Goal: Task Accomplishment & Management: Use online tool/utility

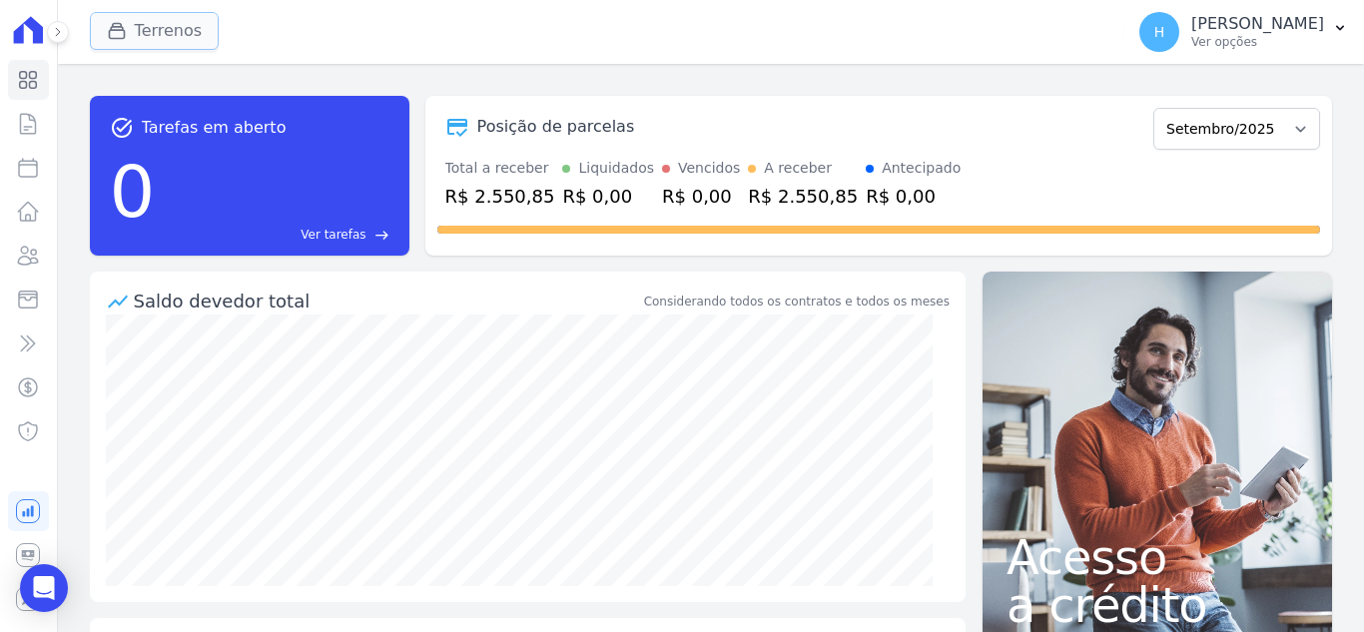
click at [140, 43] on button "Terrenos" at bounding box center [155, 31] width 130 height 38
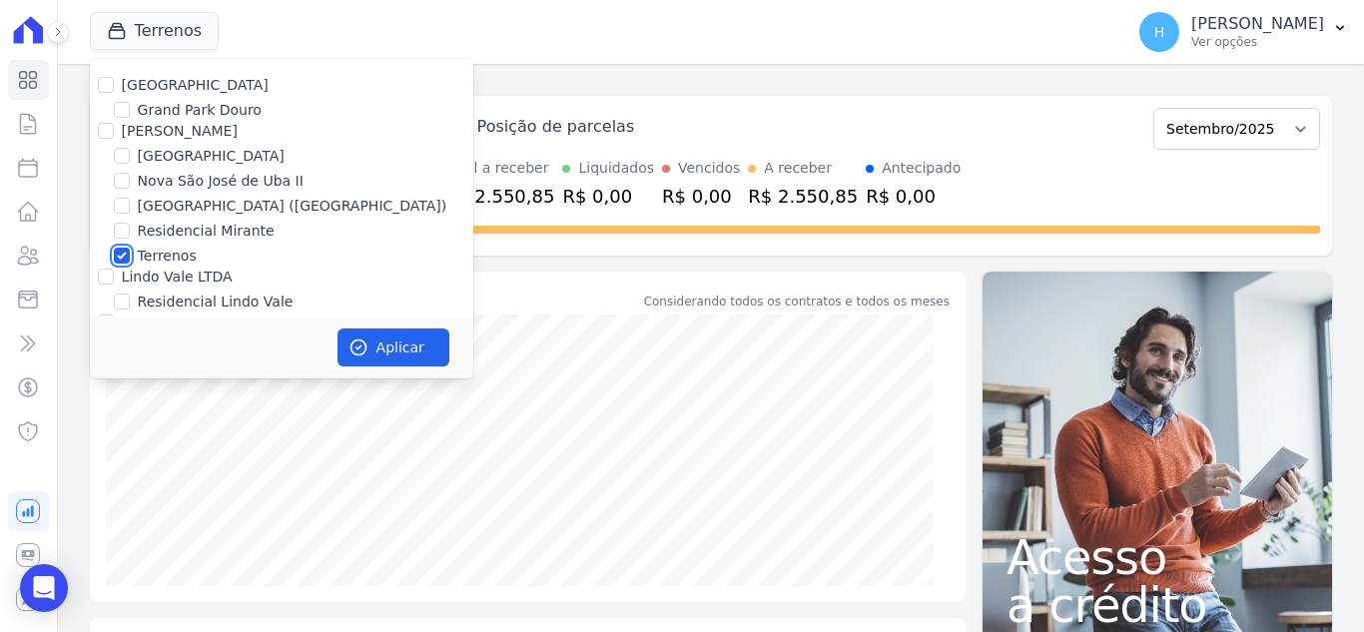
click at [117, 252] on input "Terrenos" at bounding box center [122, 256] width 16 height 16
checkbox input "false"
click at [127, 105] on input "Grand Park Douro" at bounding box center [122, 110] width 16 height 16
checkbox input "true"
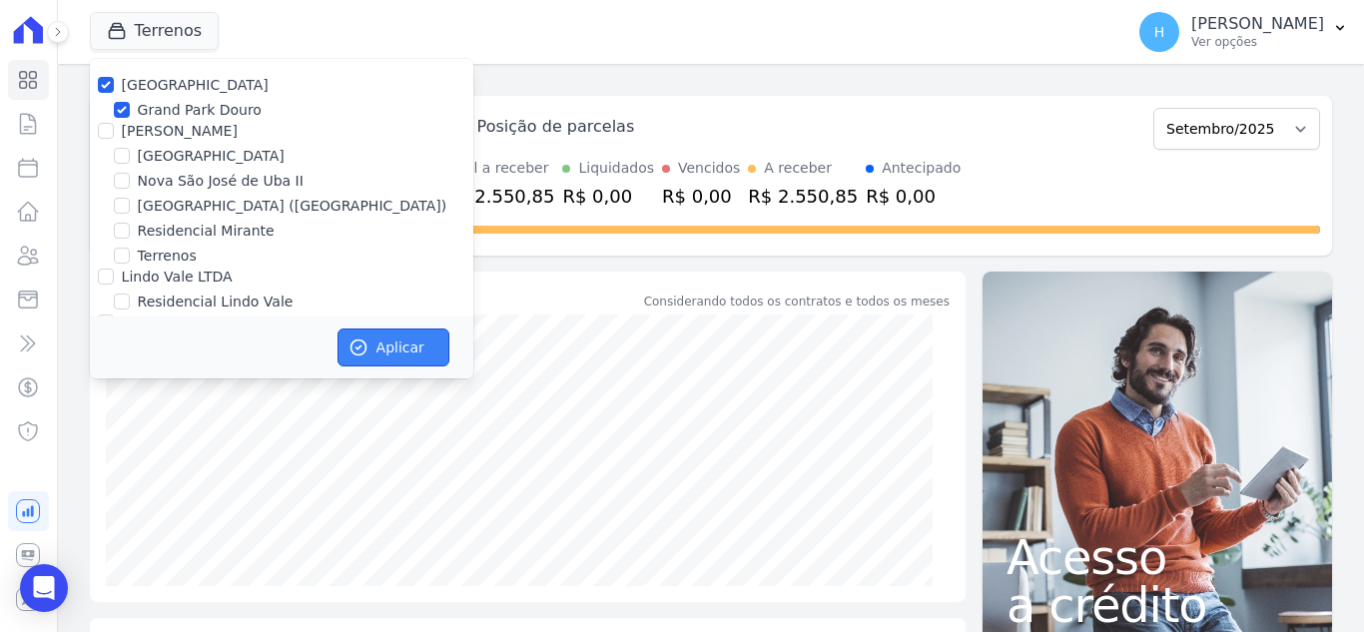
click at [377, 346] on button "Aplicar" at bounding box center [394, 348] width 112 height 38
click at [725, 71] on div "task_alt Tarefas em aberto 0 Ver tarefas east Posição de parcelas Setembro/2023…" at bounding box center [711, 348] width 1306 height 568
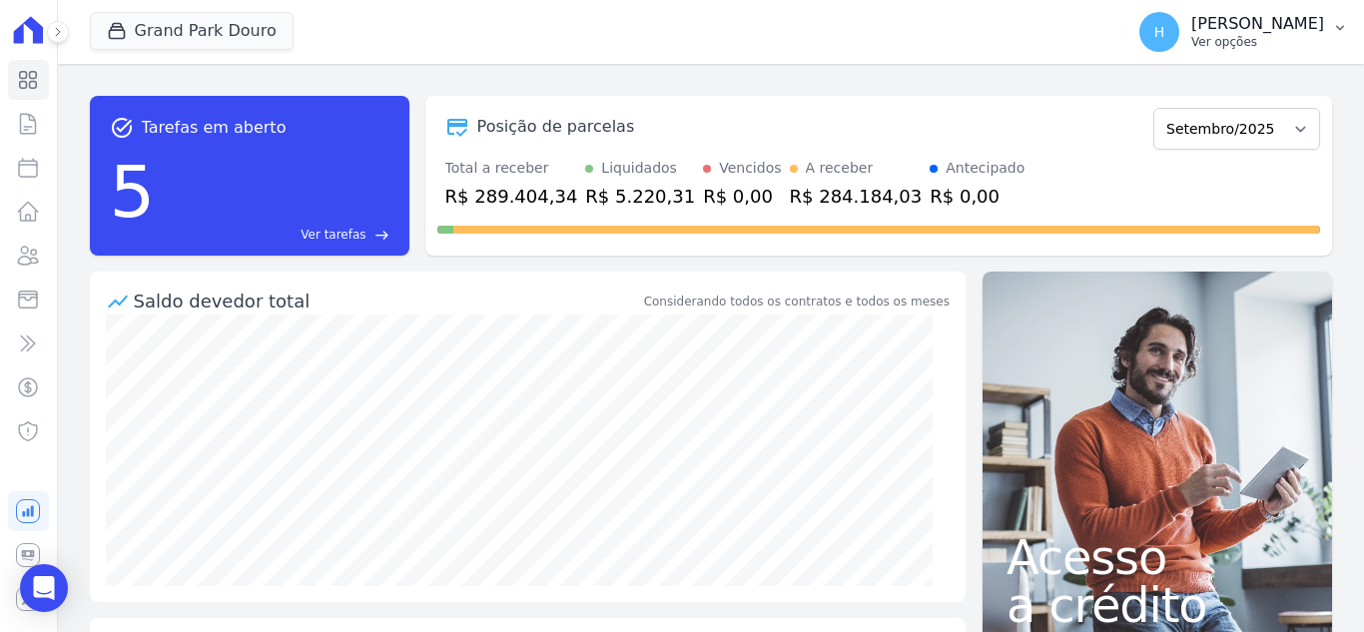
click at [1316, 40] on p "Ver opções" at bounding box center [1257, 42] width 133 height 16
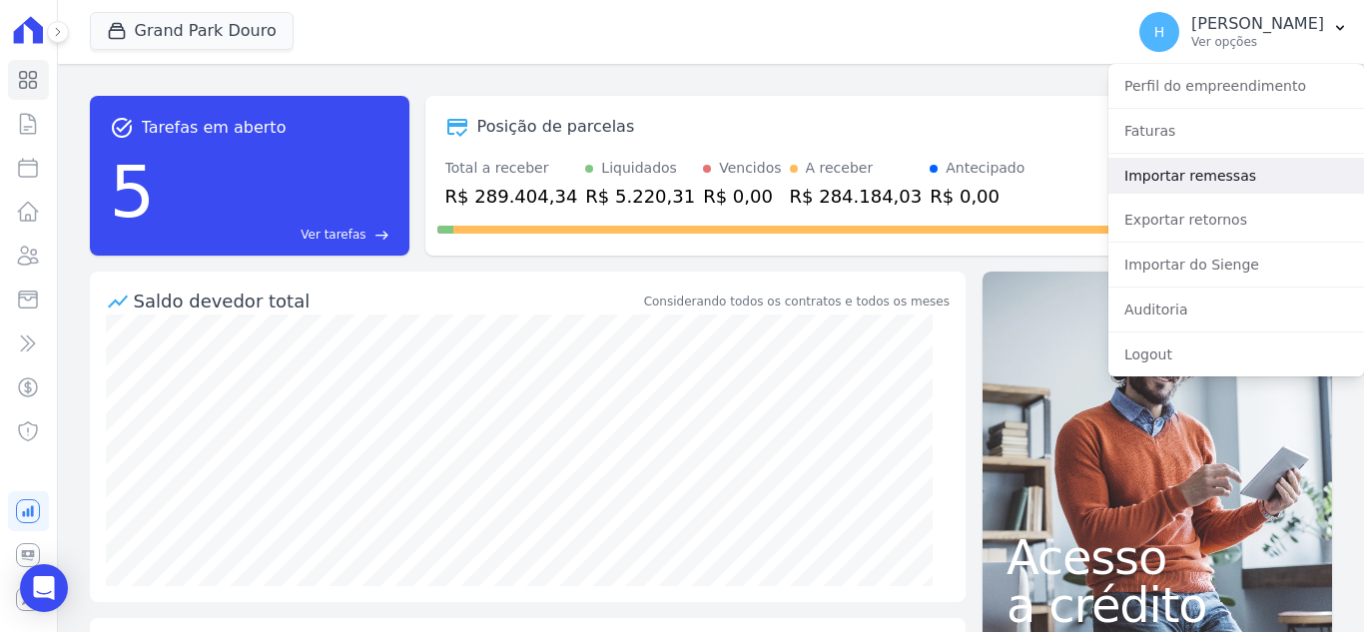
click at [1235, 180] on link "Importar remessas" at bounding box center [1236, 176] width 256 height 36
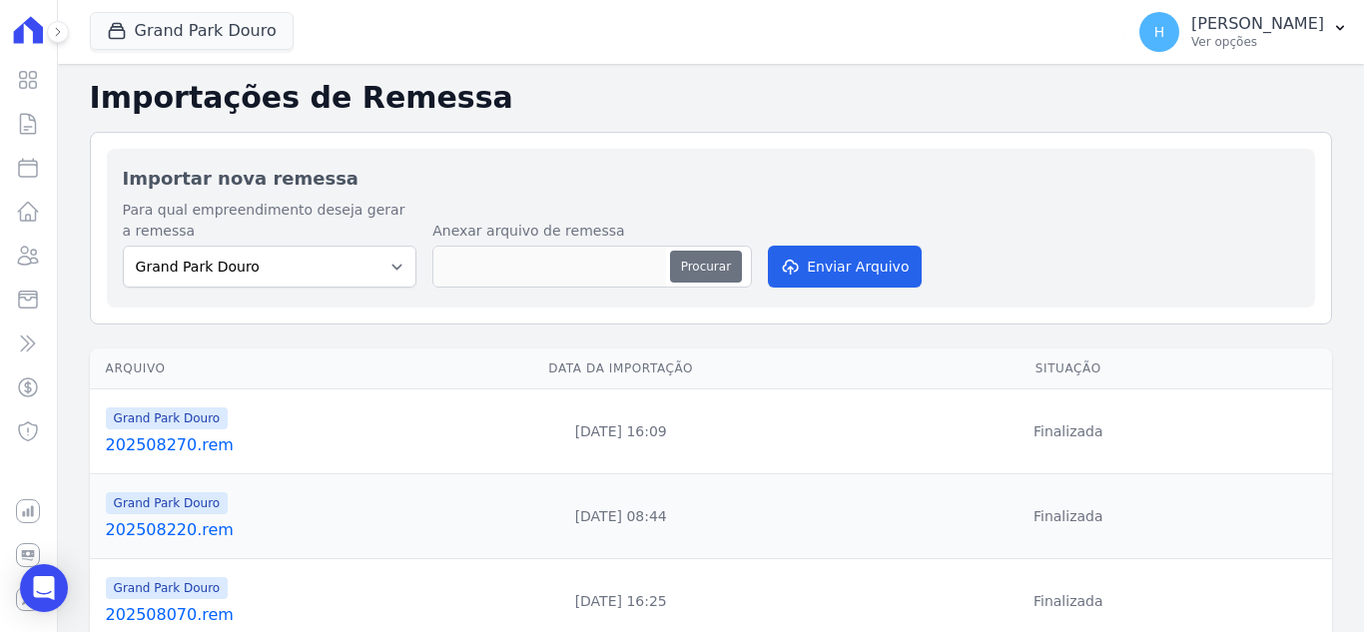
click at [721, 261] on button "Procurar" at bounding box center [706, 267] width 72 height 32
type input "212509020.rem"
click at [729, 202] on div "Para qual empreendimento deseja gerar a remessa Grand Park Douro Loteamento Vil…" at bounding box center [711, 246] width 1176 height 92
click at [702, 196] on div "Importar nova remessa Para qual empreendimento deseja gerar a remessa Grand Par…" at bounding box center [711, 228] width 1208 height 159
click at [846, 263] on button "Enviar Arquivo" at bounding box center [845, 267] width 154 height 42
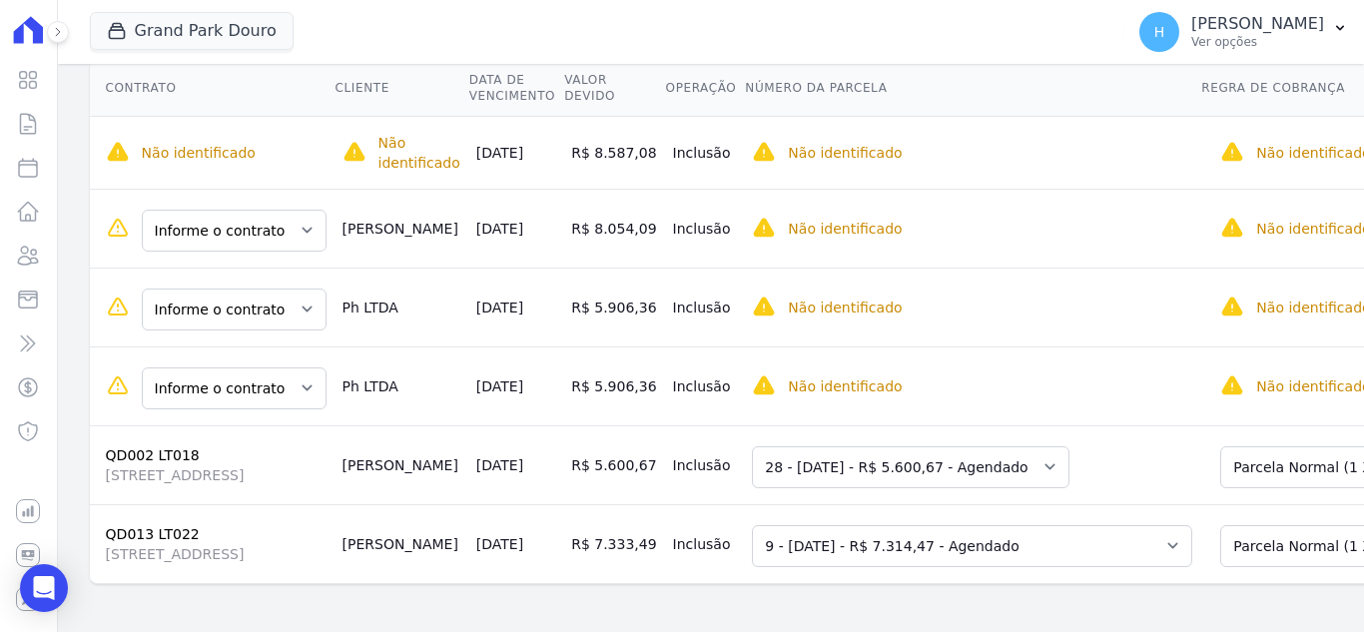
scroll to position [157, 0]
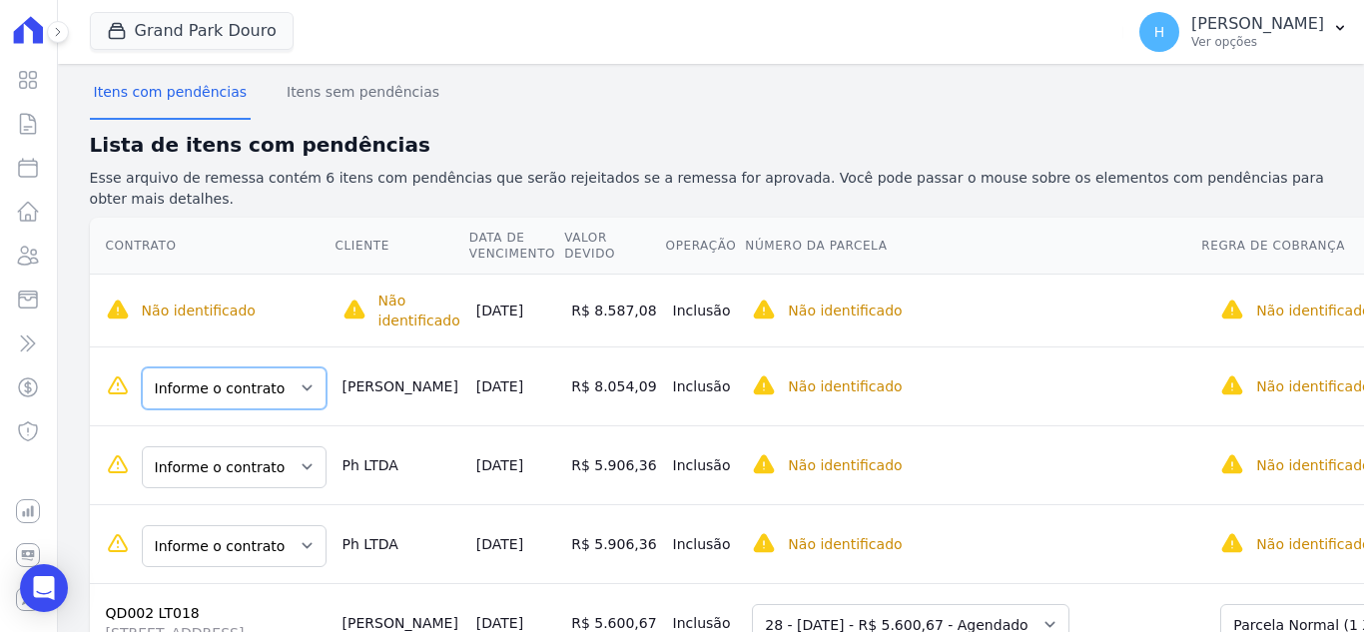
click at [285, 373] on select "Informe o contrato QD005 LT033 QD006 LT022" at bounding box center [234, 388] width 185 height 42
click at [292, 392] on td "Informe o contrato QD005 LT033 QD006 LT022" at bounding box center [212, 386] width 245 height 79
click at [294, 372] on select "Informe o contrato QD005 LT033 QD006 LT022" at bounding box center [234, 388] width 185 height 42
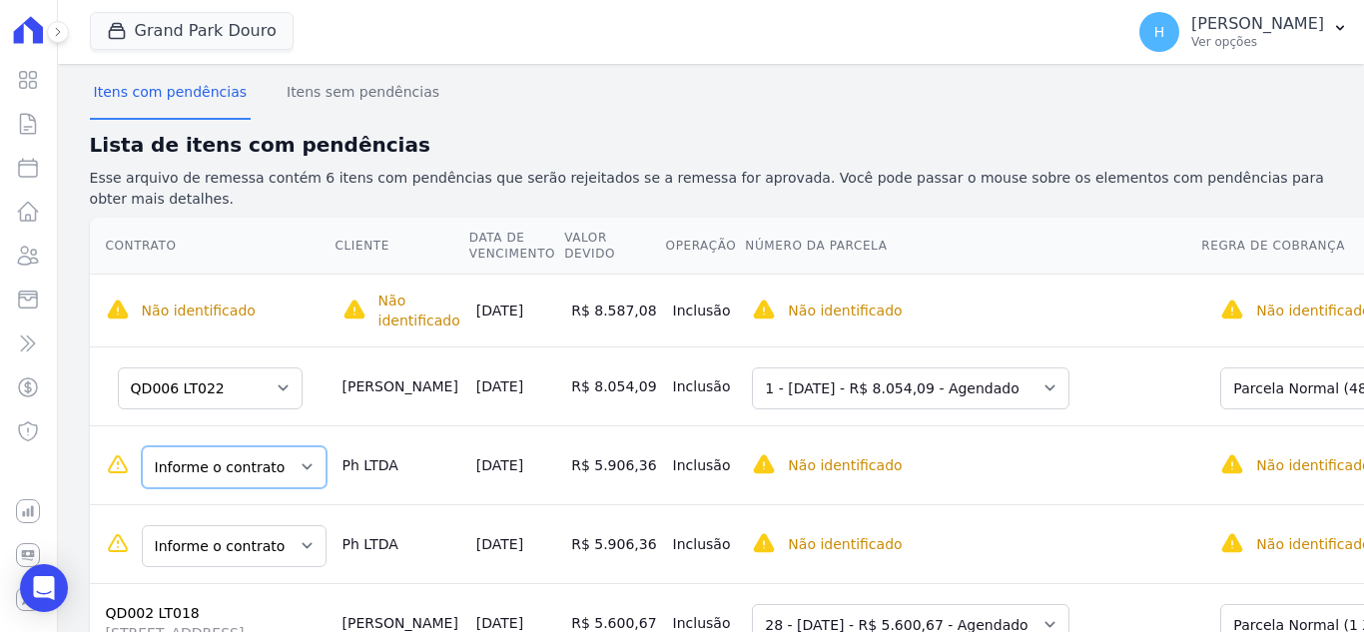
click at [283, 451] on select "Informe o contrato QD003 LT018 QD003 LT019" at bounding box center [234, 467] width 185 height 42
click at [266, 425] on td "Informe o contrato QD003 LT018 QD003 LT019" at bounding box center [212, 464] width 245 height 79
click at [268, 448] on select "Informe o contrato QD003 LT018 QD003 LT019" at bounding box center [234, 467] width 185 height 42
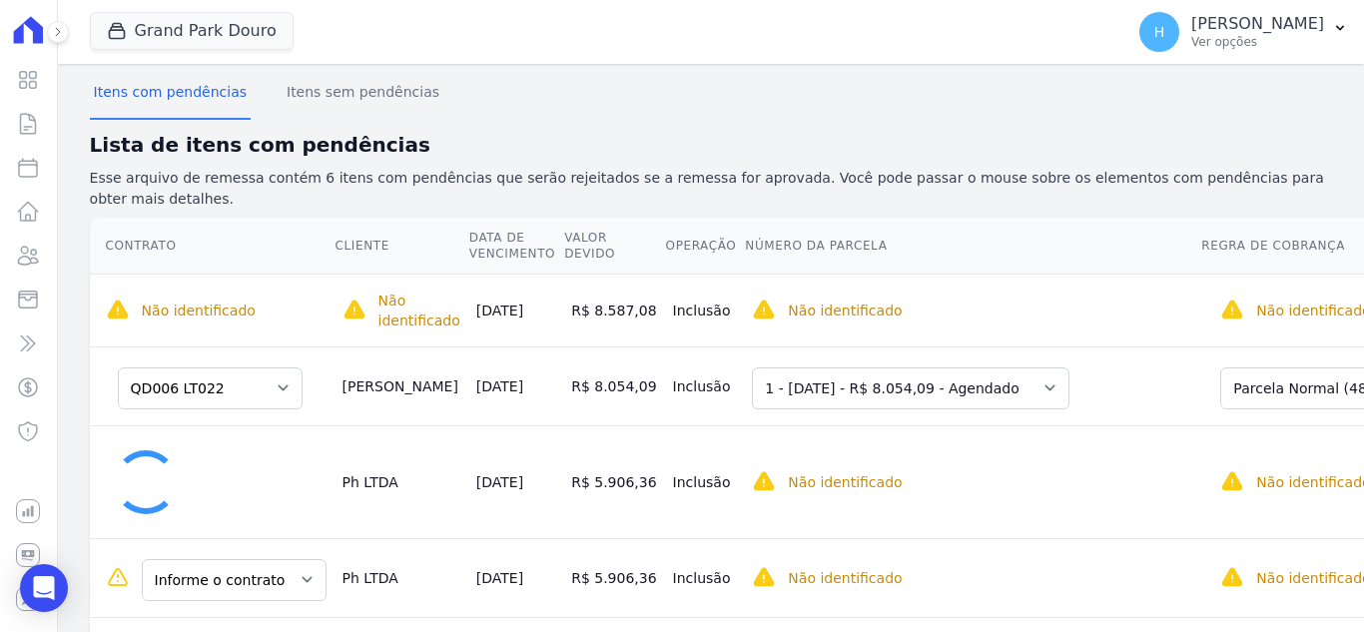
click at [259, 555] on td "Informe o contrato QD003 LT018 QD003 LT019" at bounding box center [212, 577] width 245 height 79
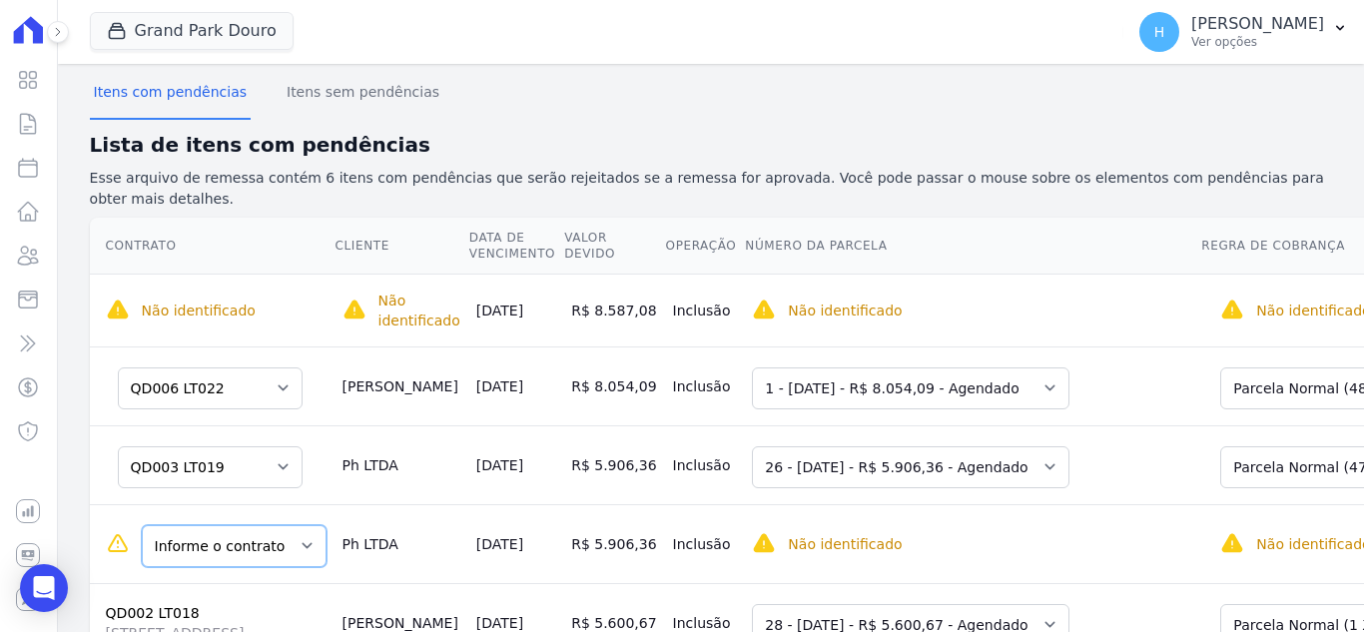
click at [271, 532] on select "Informe o contrato QD003 LT018 QD003 LT019" at bounding box center [234, 546] width 185 height 42
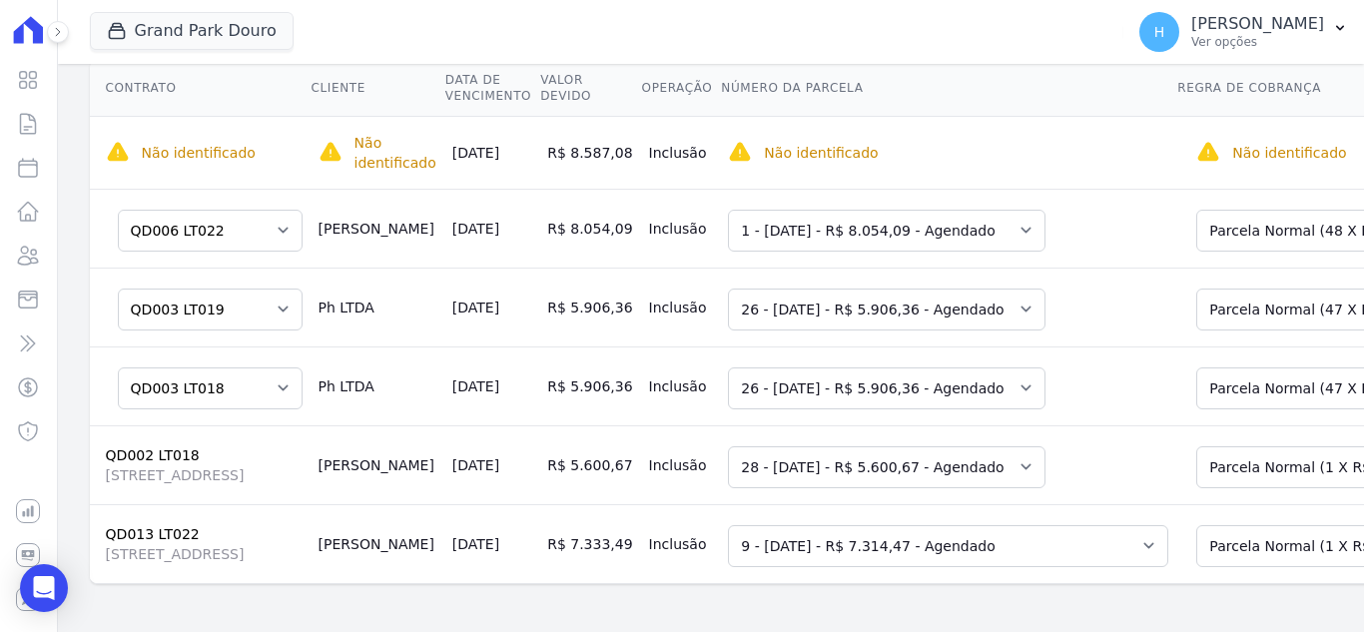
scroll to position [0, 0]
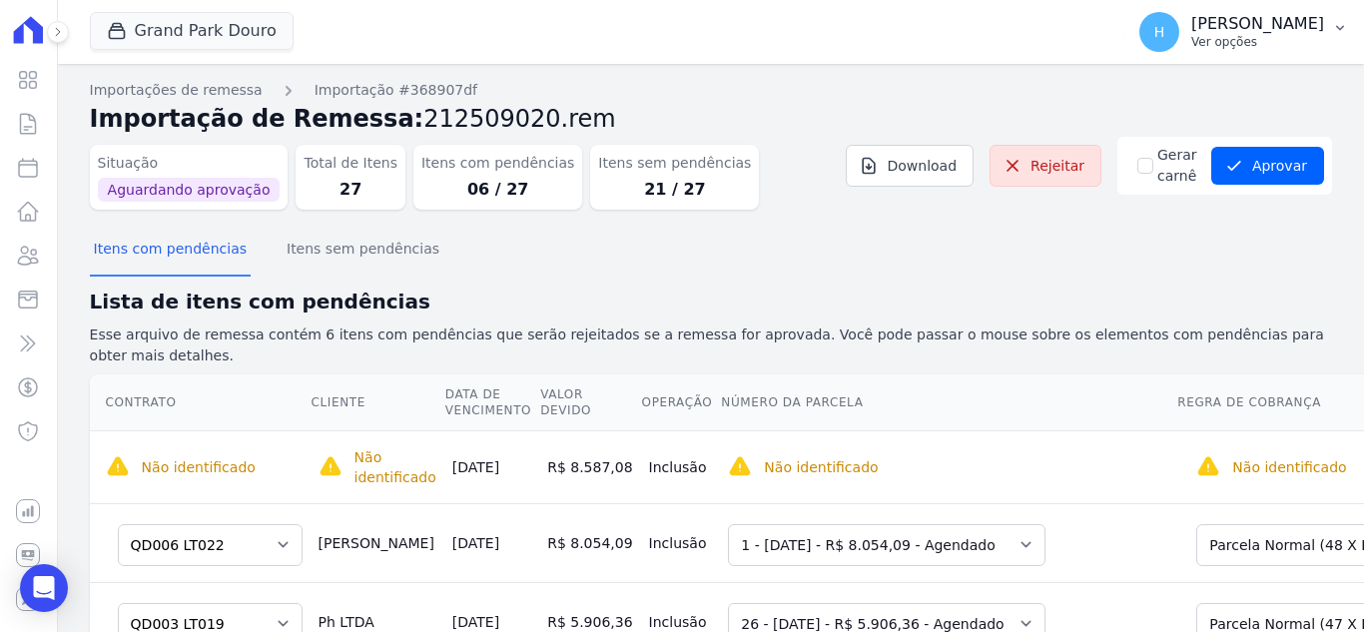
click at [1290, 50] on div "H Hellen Vilaça Ver opções" at bounding box center [1231, 32] width 185 height 40
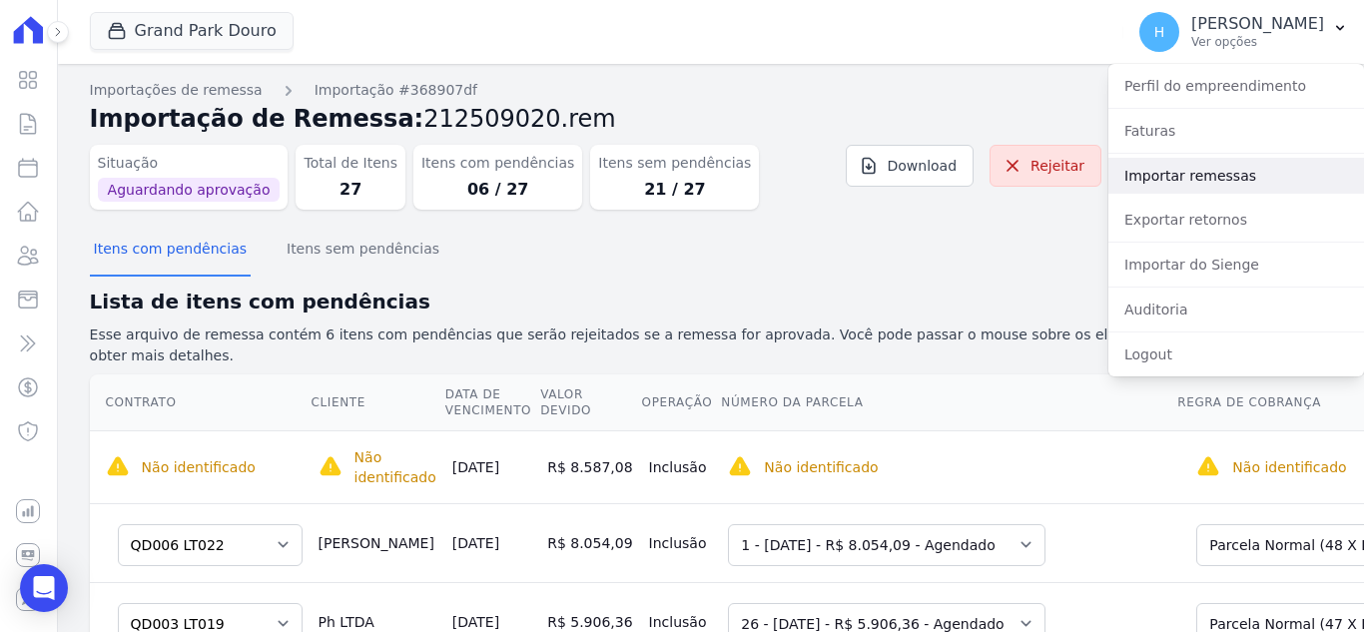
click at [1197, 167] on link "Importar remessas" at bounding box center [1236, 176] width 256 height 36
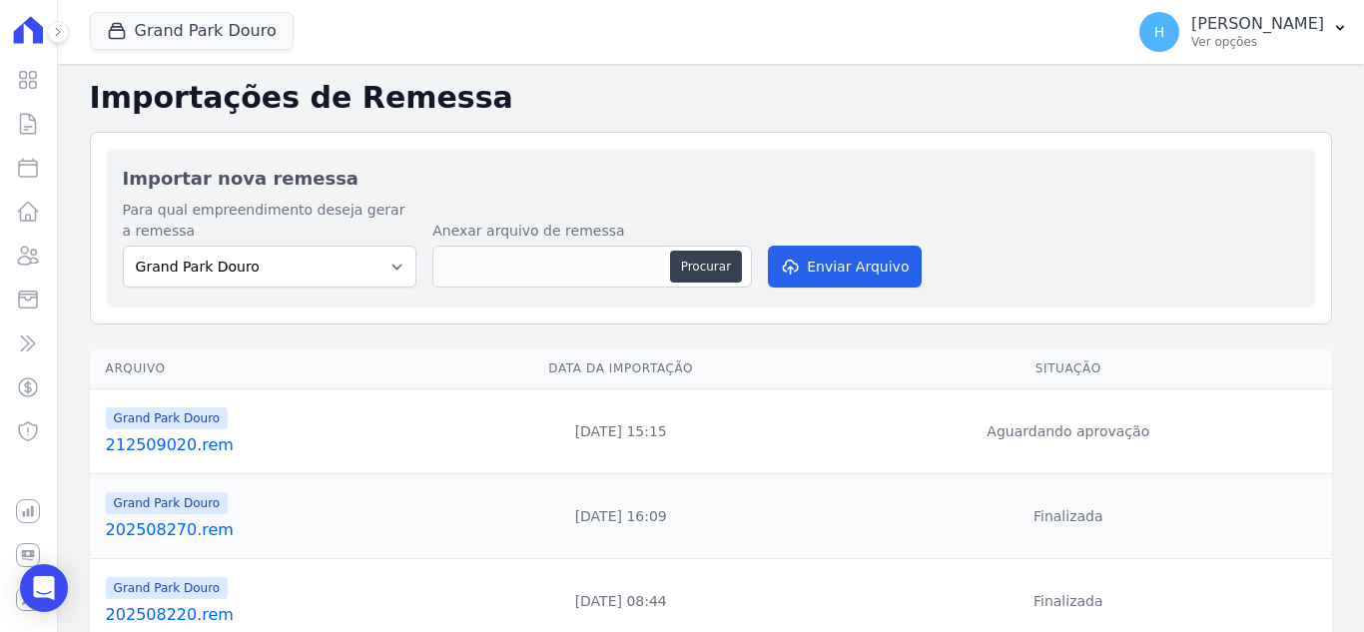
click at [120, 445] on link "212509020.rem" at bounding box center [268, 445] width 324 height 24
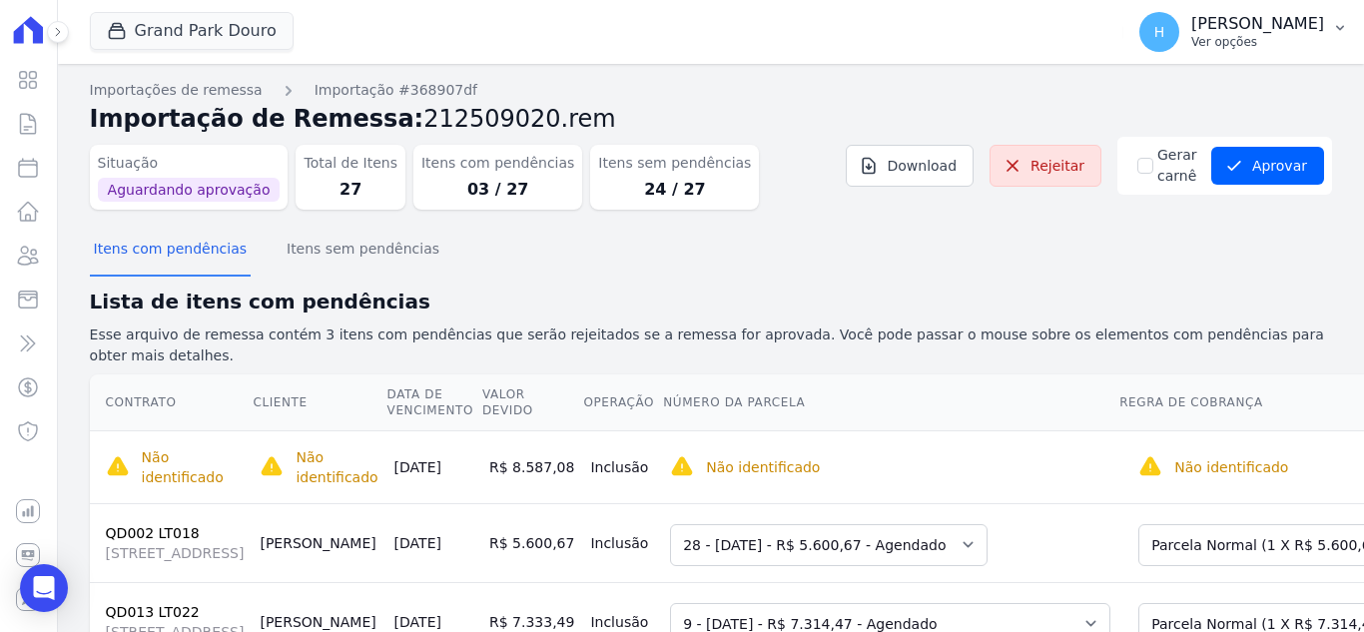
click at [1285, 33] on p "[PERSON_NAME]" at bounding box center [1257, 24] width 133 height 20
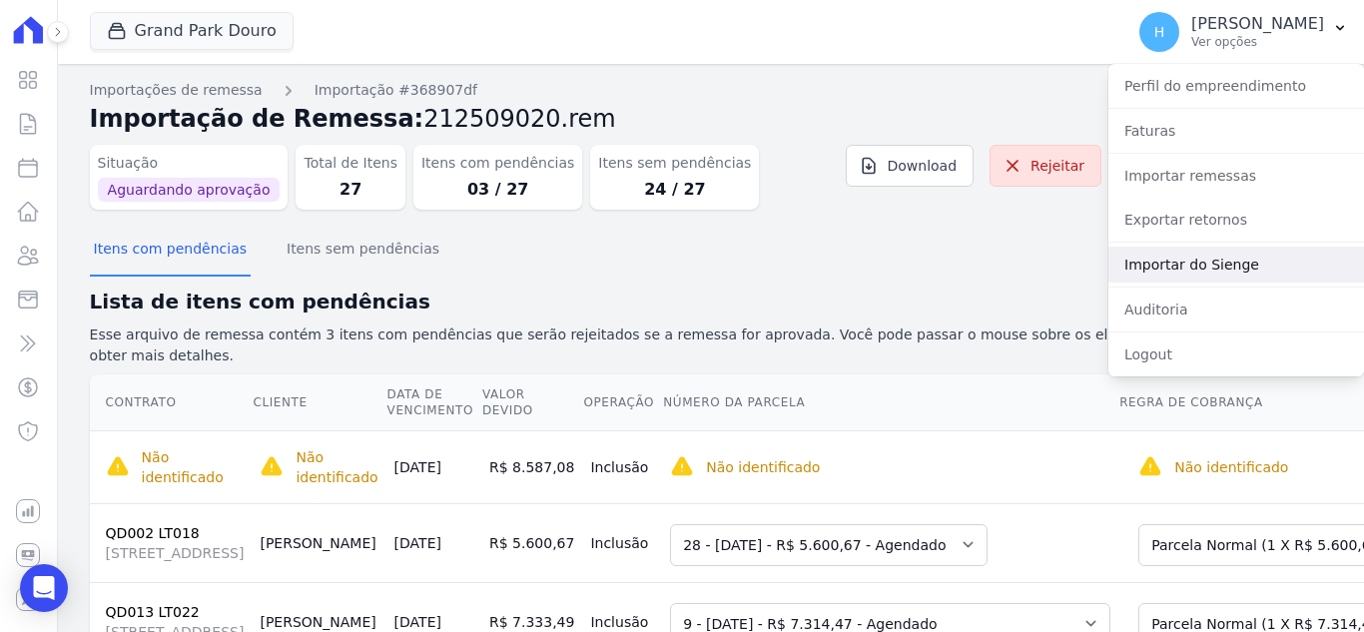
click at [1244, 270] on link "Importar do Sienge" at bounding box center [1236, 265] width 256 height 36
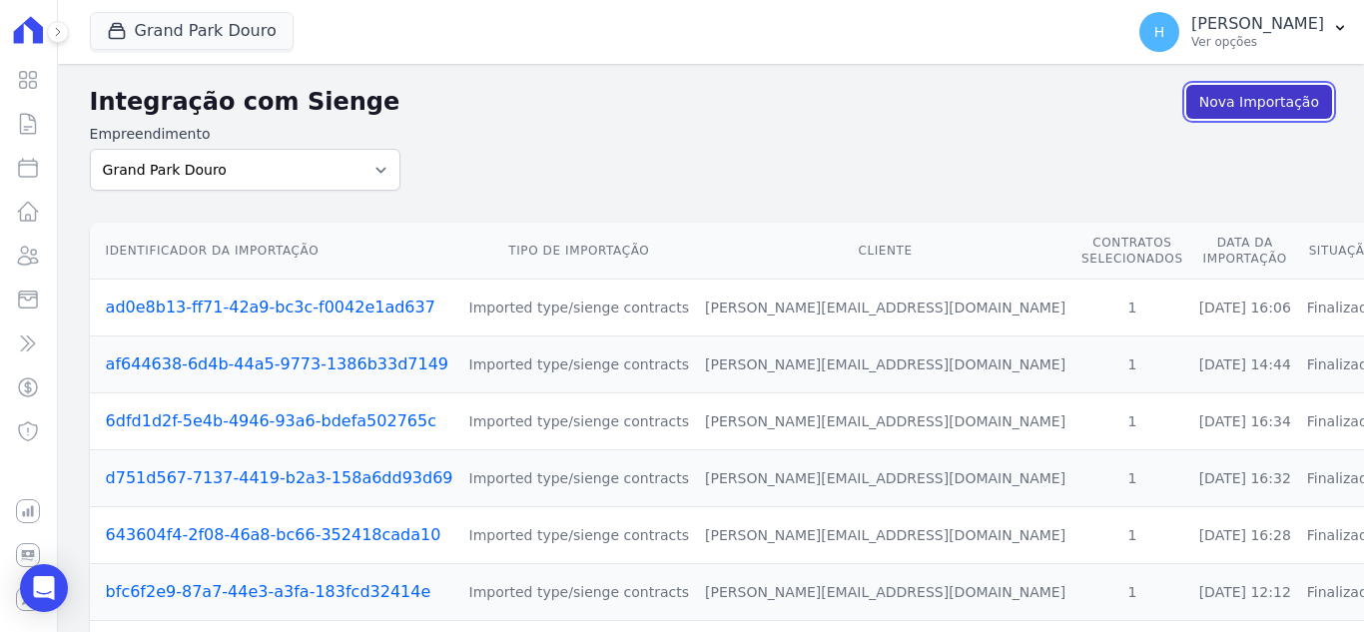
click at [1193, 115] on link "Nova Importação" at bounding box center [1259, 102] width 146 height 34
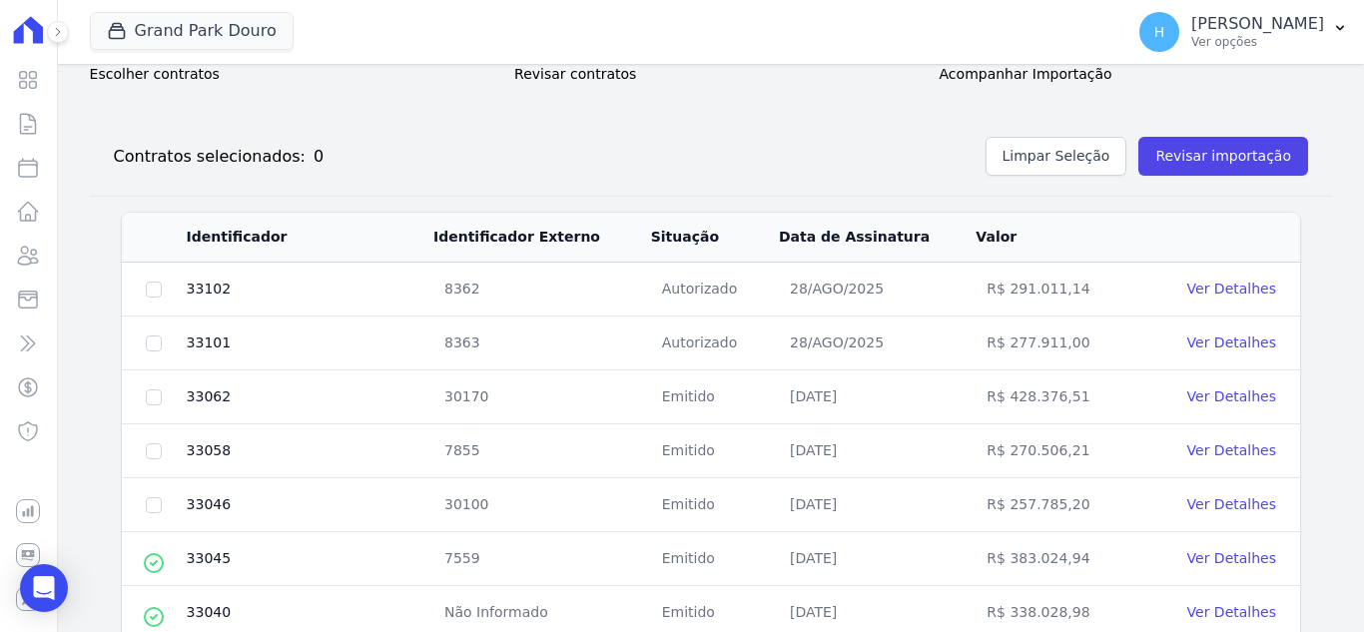
scroll to position [100, 0]
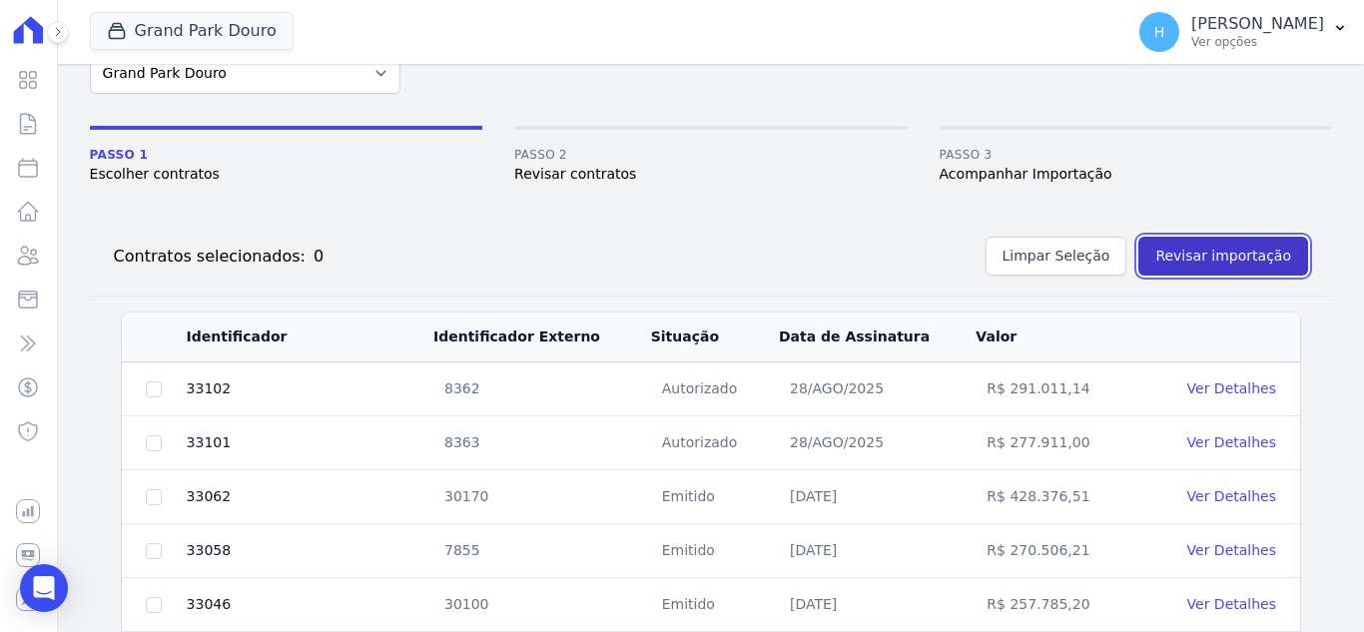
click at [1237, 264] on button "Revisar importação" at bounding box center [1223, 256] width 170 height 39
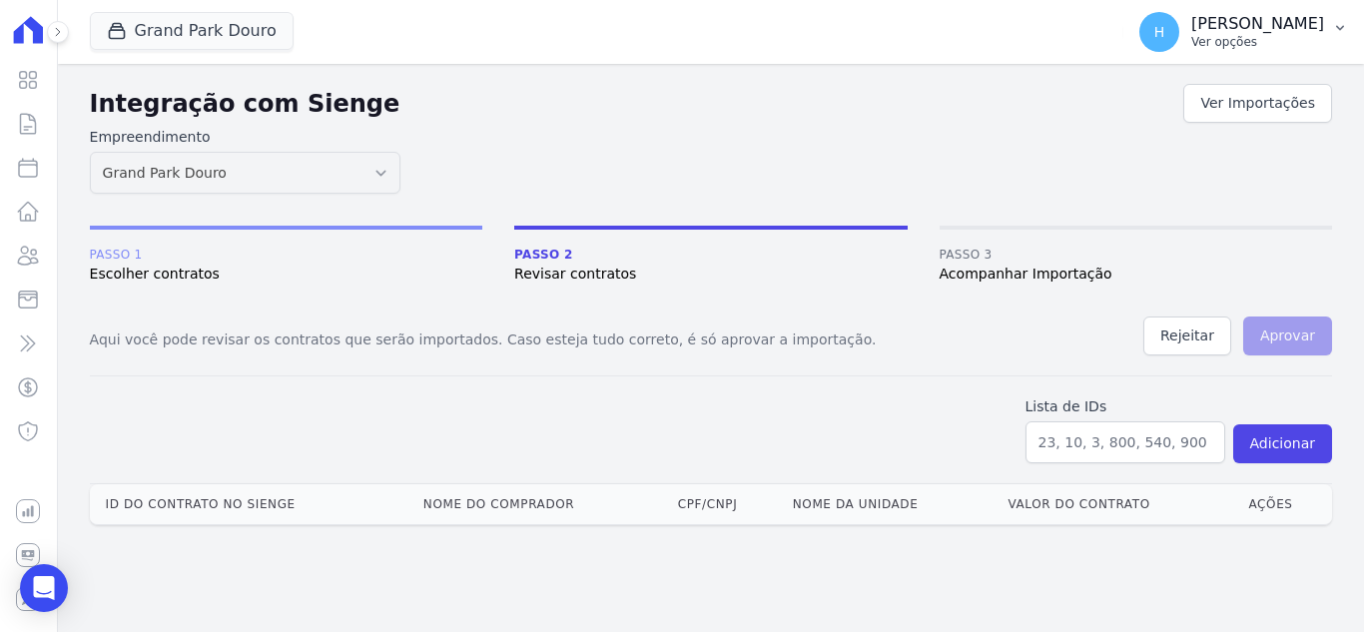
click at [1350, 20] on button "H Hellen Vilaça Ver opções" at bounding box center [1243, 32] width 241 height 56
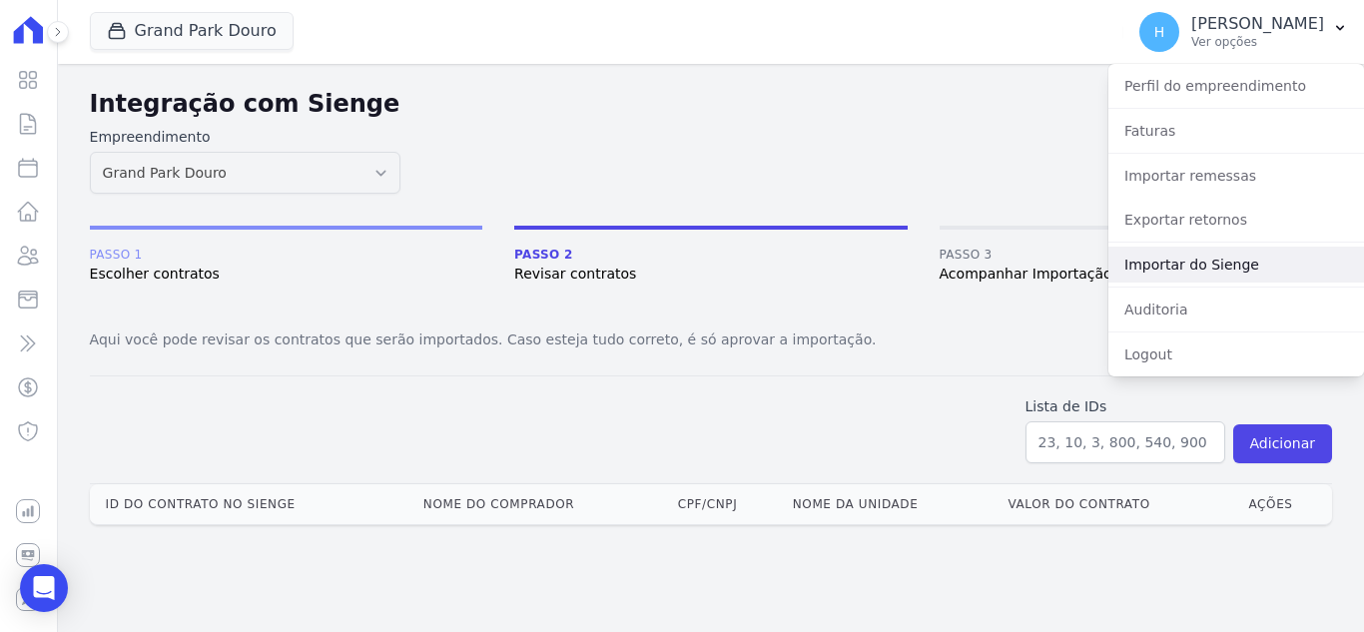
click at [1243, 268] on link "Importar do Sienge" at bounding box center [1236, 265] width 256 height 36
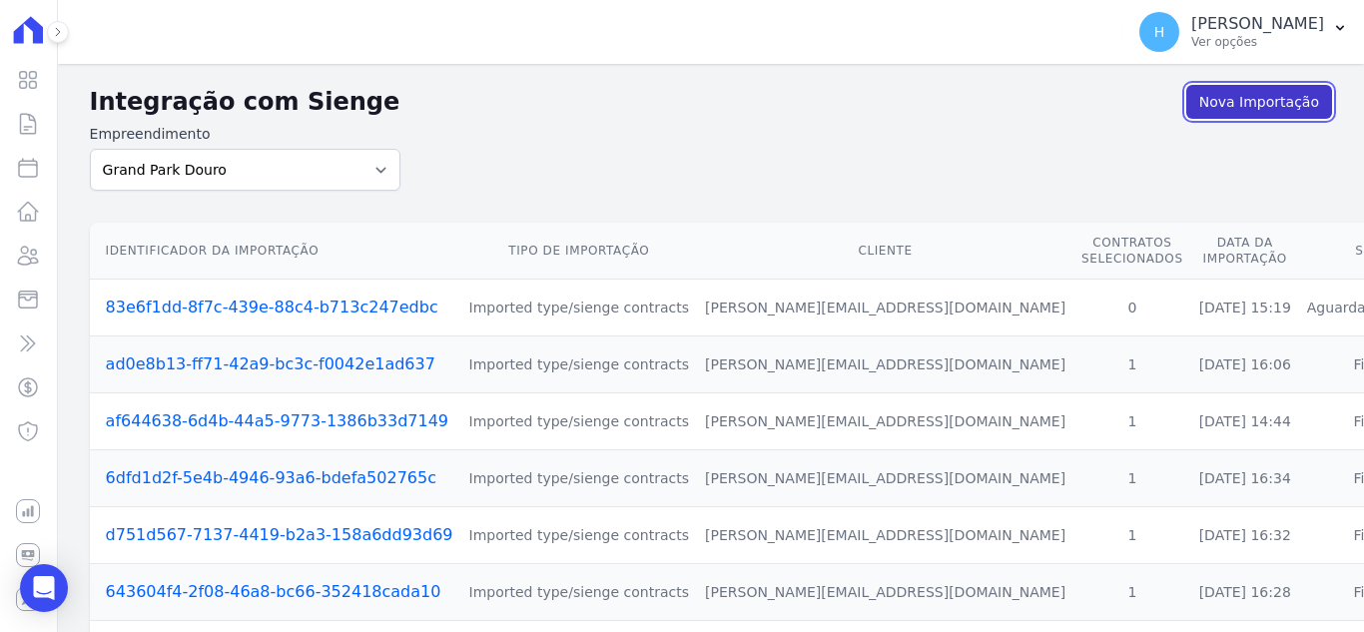
click at [1210, 111] on link "Nova Importação" at bounding box center [1259, 102] width 146 height 34
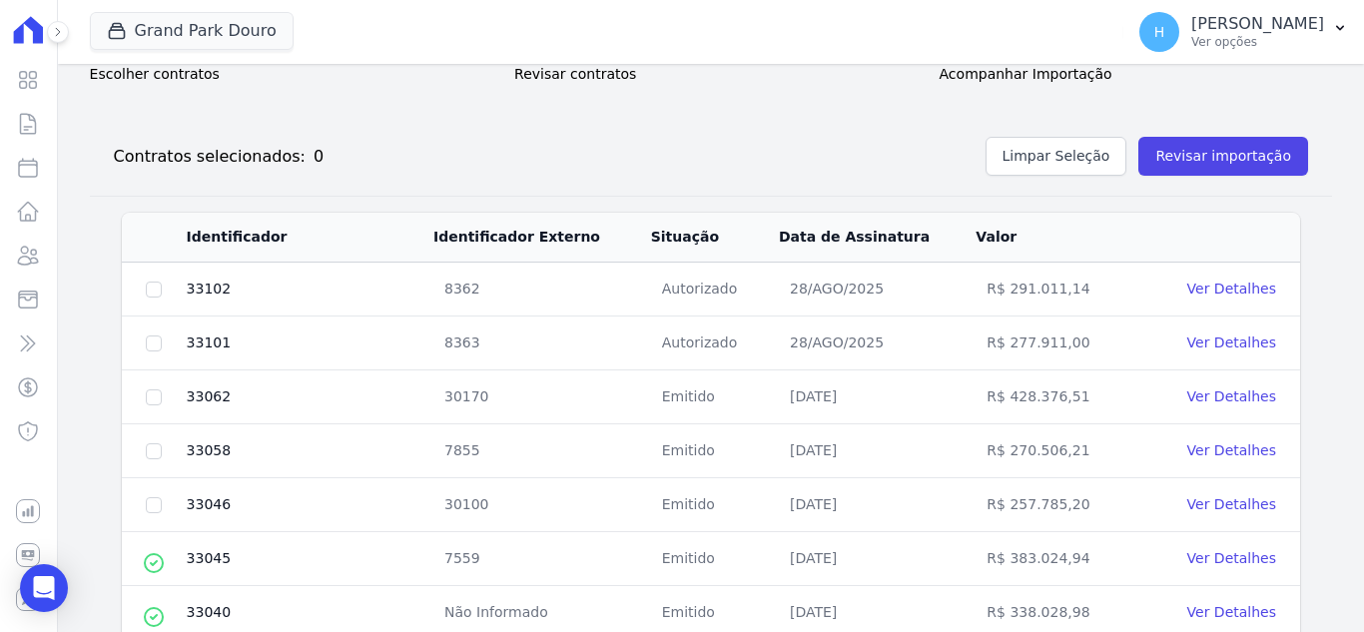
scroll to position [399, 0]
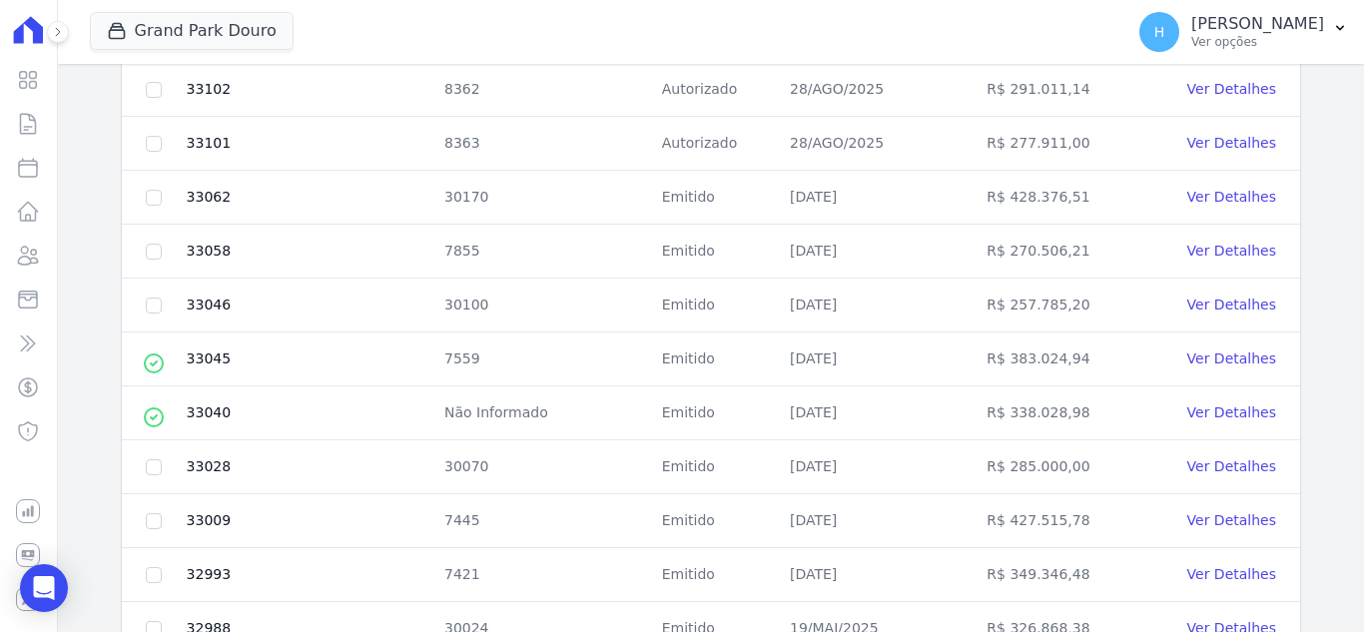
click at [162, 517] on td at bounding box center [154, 521] width 64 height 54
click at [148, 98] on input "checkbox" at bounding box center [154, 90] width 16 height 16
checkbox input "true"
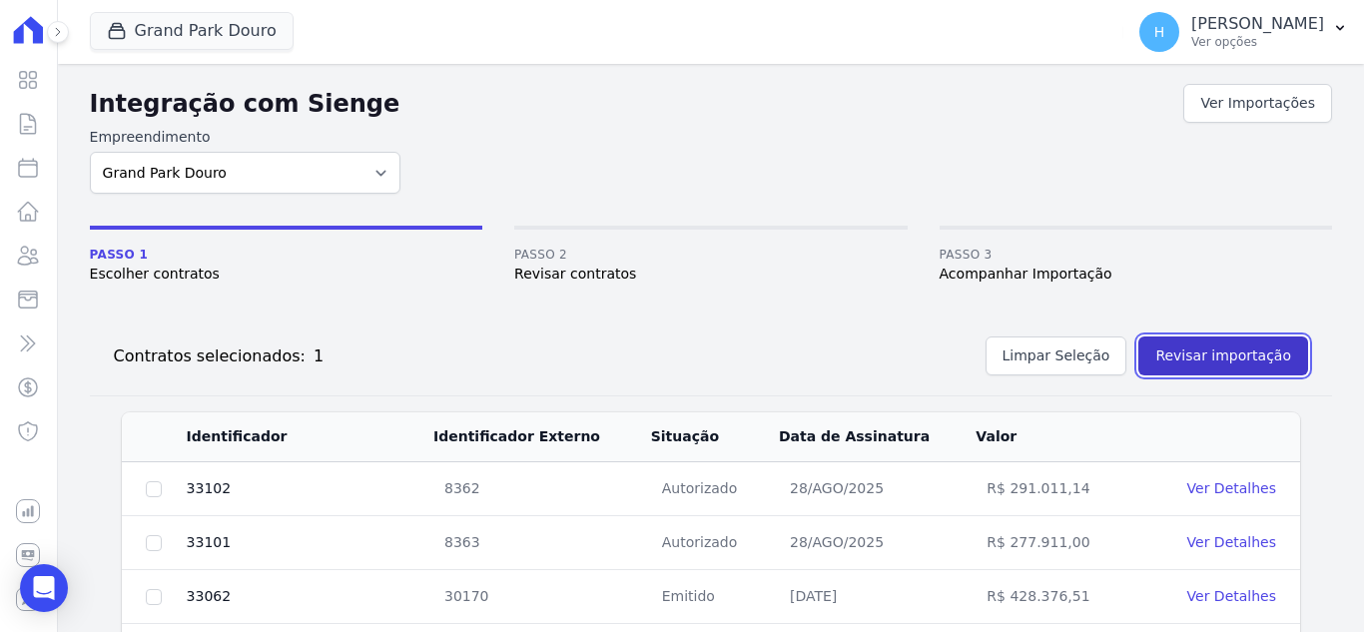
click at [1235, 363] on button "Revisar importação" at bounding box center [1223, 356] width 170 height 39
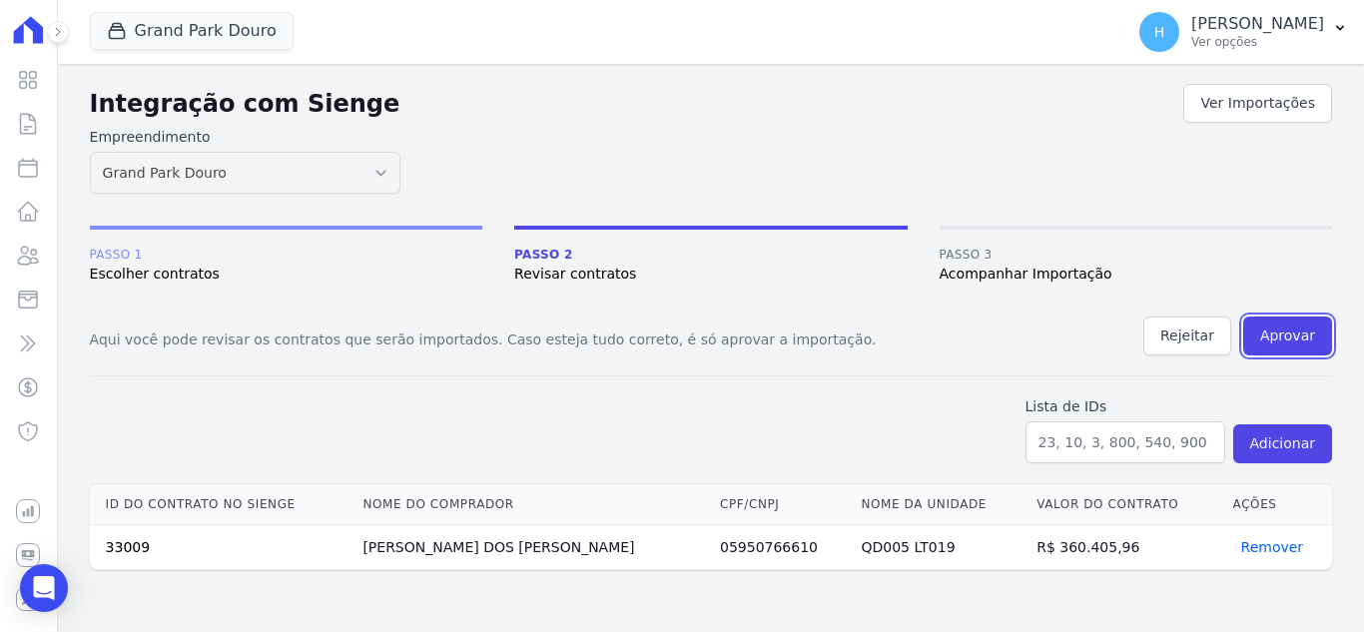
drag, startPoint x: 1286, startPoint y: 334, endPoint x: 776, endPoint y: 135, distance: 547.6
click at [1285, 334] on button "Aprovar" at bounding box center [1287, 336] width 89 height 39
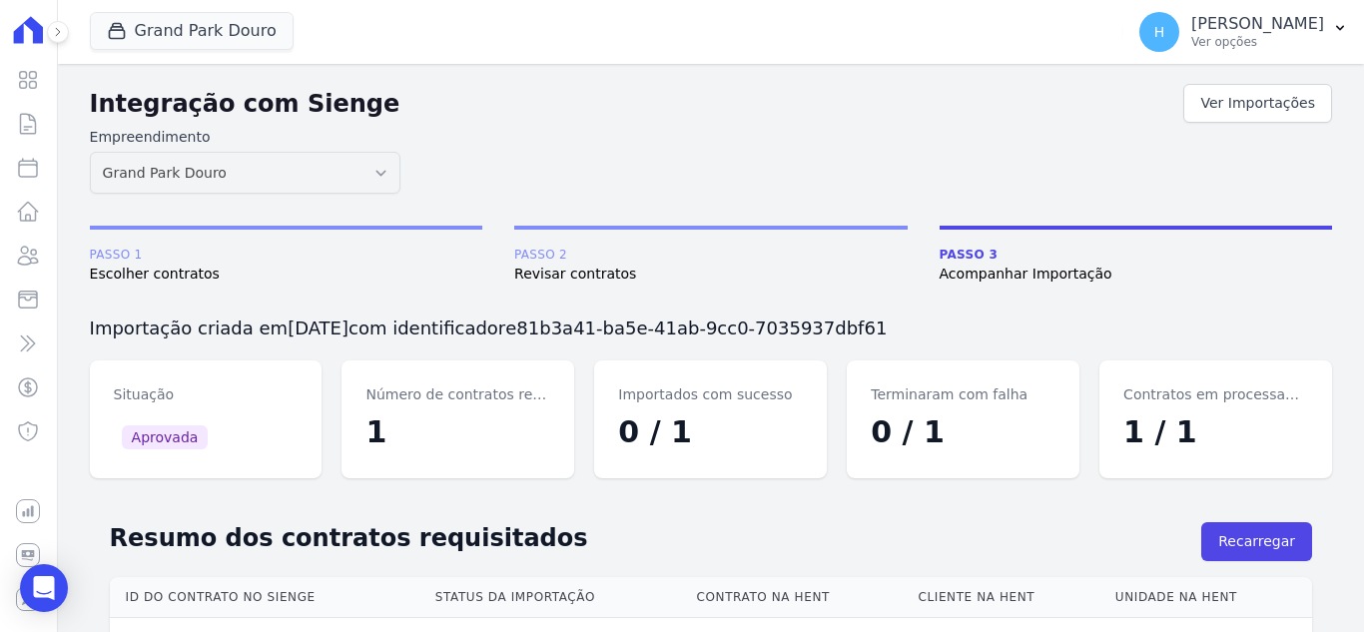
click at [1058, 283] on span "Acompanhar Importação" at bounding box center [1136, 274] width 392 height 21
click at [878, 279] on span "Revisar contratos" at bounding box center [710, 274] width 392 height 21
click at [277, 215] on div "Integração com Sienge Ver Importações Empreendimento [GEOGRAPHIC_DATA] Douro [G…" at bounding box center [711, 414] width 1242 height 668
click at [1315, 45] on p "Ver opções" at bounding box center [1257, 42] width 133 height 16
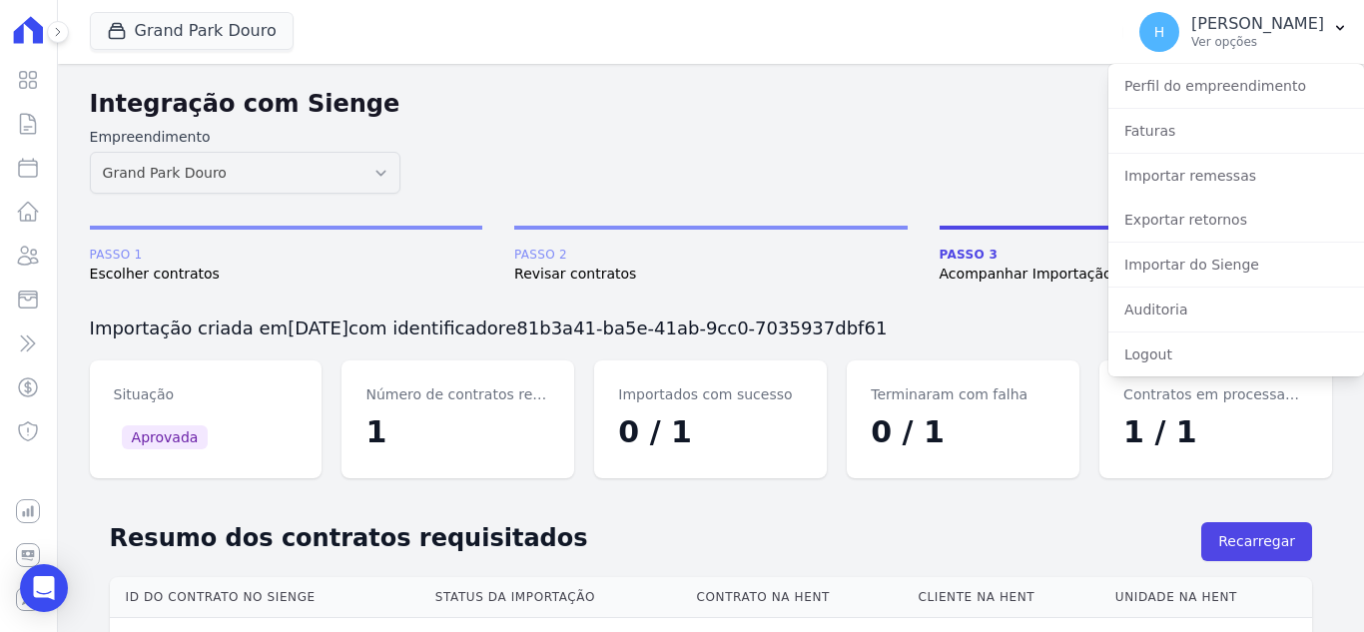
click at [903, 132] on form "Empreendimento [GEOGRAPHIC_DATA] Douro [GEOGRAPHIC_DATA] [GEOGRAPHIC_DATA][PERS…" at bounding box center [711, 160] width 1242 height 67
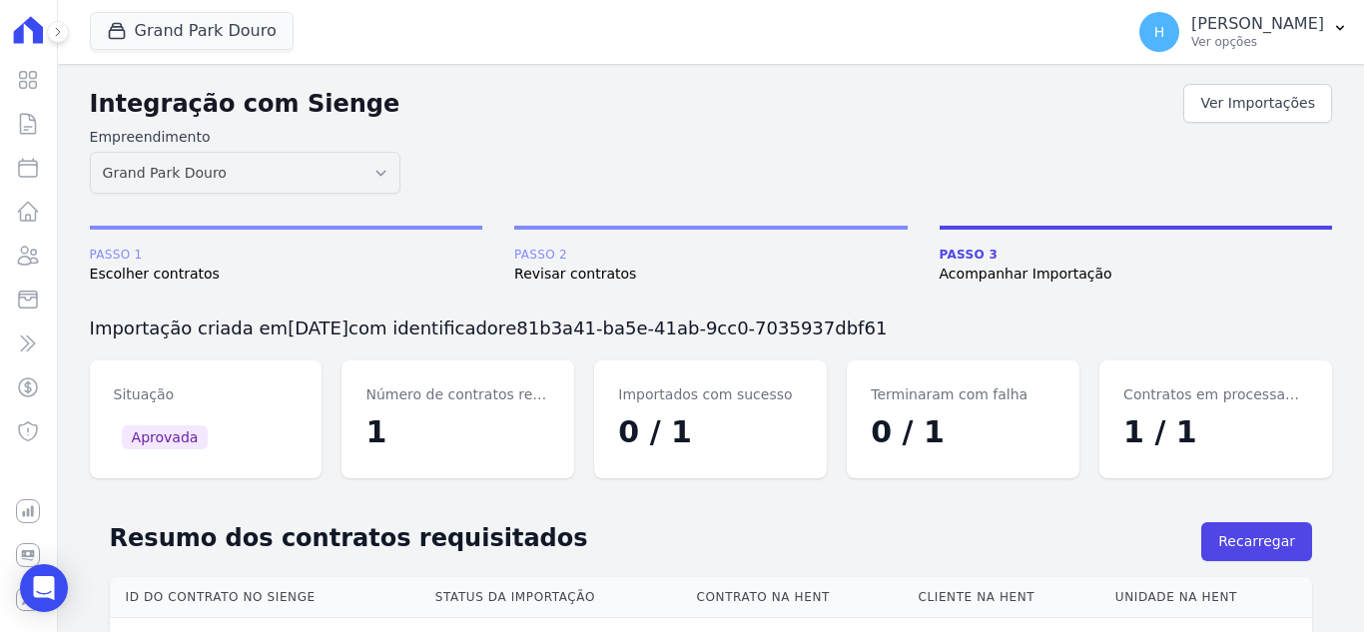
click at [907, 168] on form "Empreendimento [GEOGRAPHIC_DATA] Douro [GEOGRAPHIC_DATA] [GEOGRAPHIC_DATA][PERS…" at bounding box center [711, 160] width 1242 height 67
click at [1241, 42] on p "Ver opções" at bounding box center [1257, 42] width 133 height 16
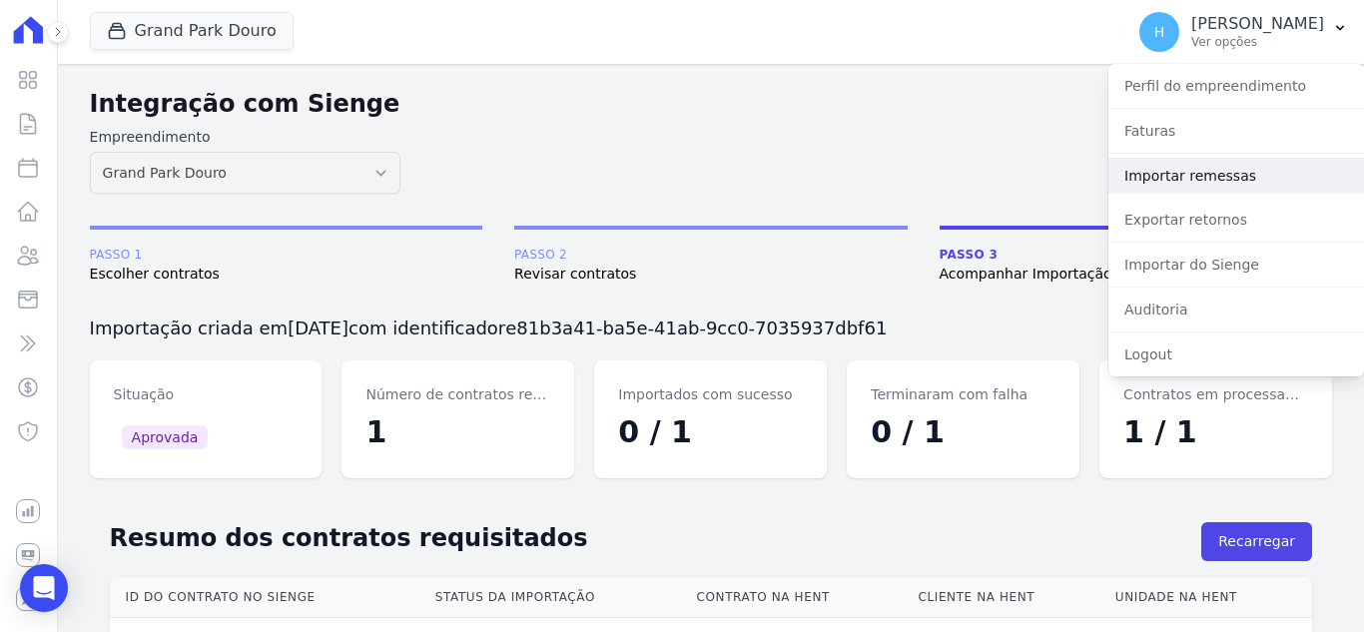
click at [1186, 190] on link "Importar remessas" at bounding box center [1236, 176] width 256 height 36
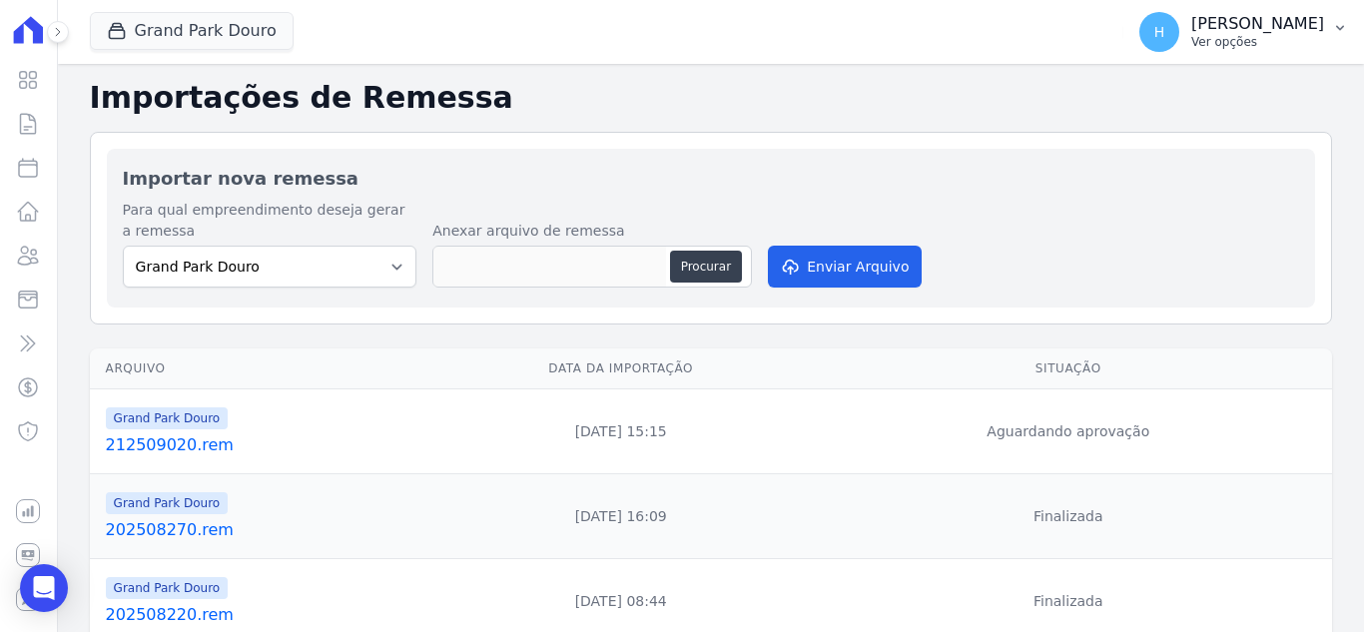
click at [1282, 55] on button "H Hellen Vilaça Ver opções" at bounding box center [1243, 32] width 241 height 56
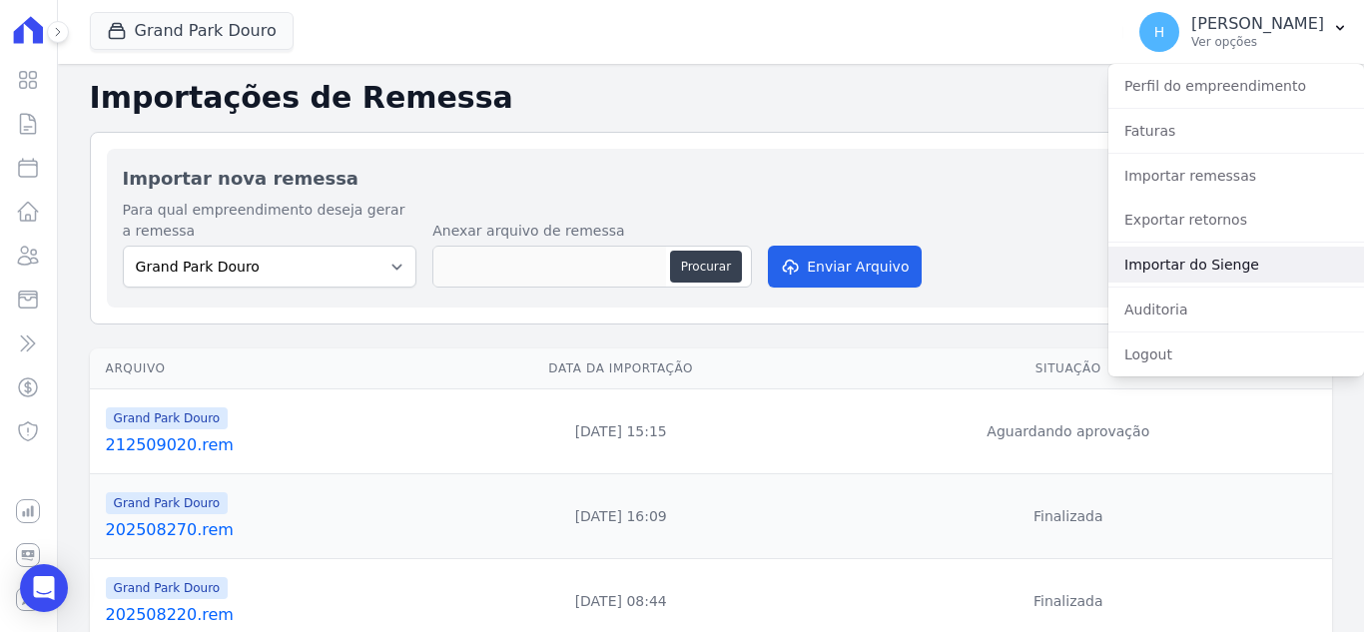
click at [1224, 270] on link "Importar do Sienge" at bounding box center [1236, 265] width 256 height 36
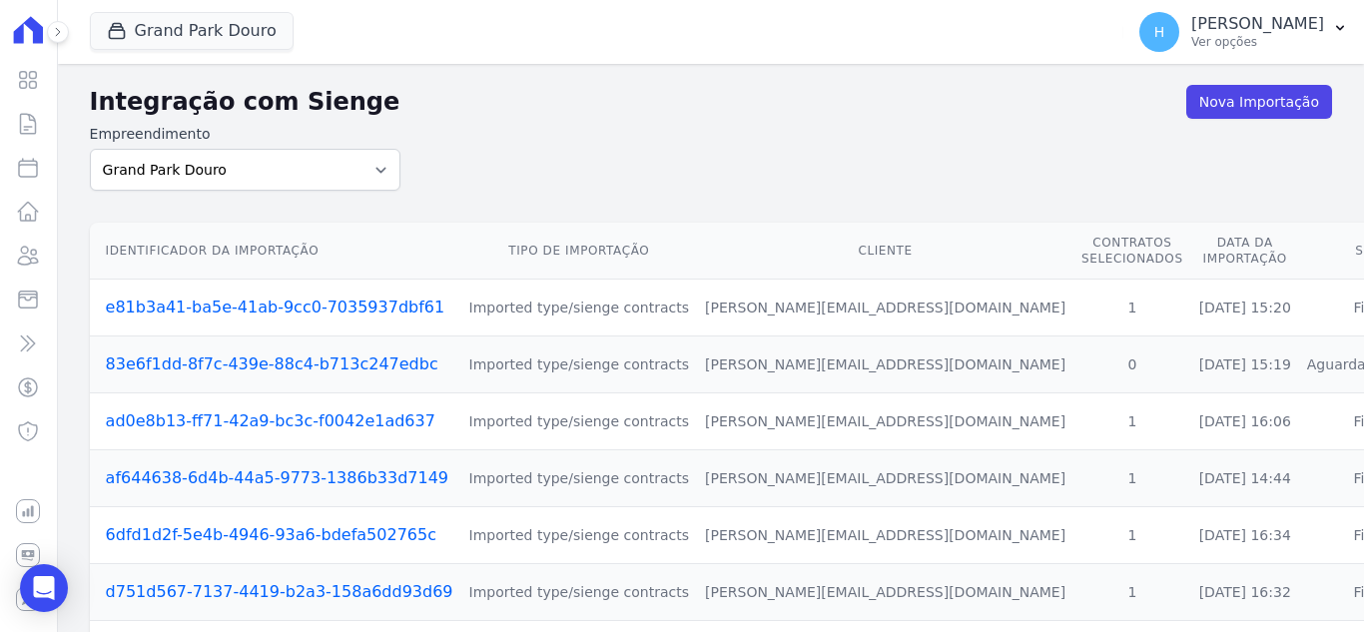
click at [312, 313] on link "e81b3a41-ba5e-41ab-9cc0-7035937dbf61" at bounding box center [276, 307] width 340 height 19
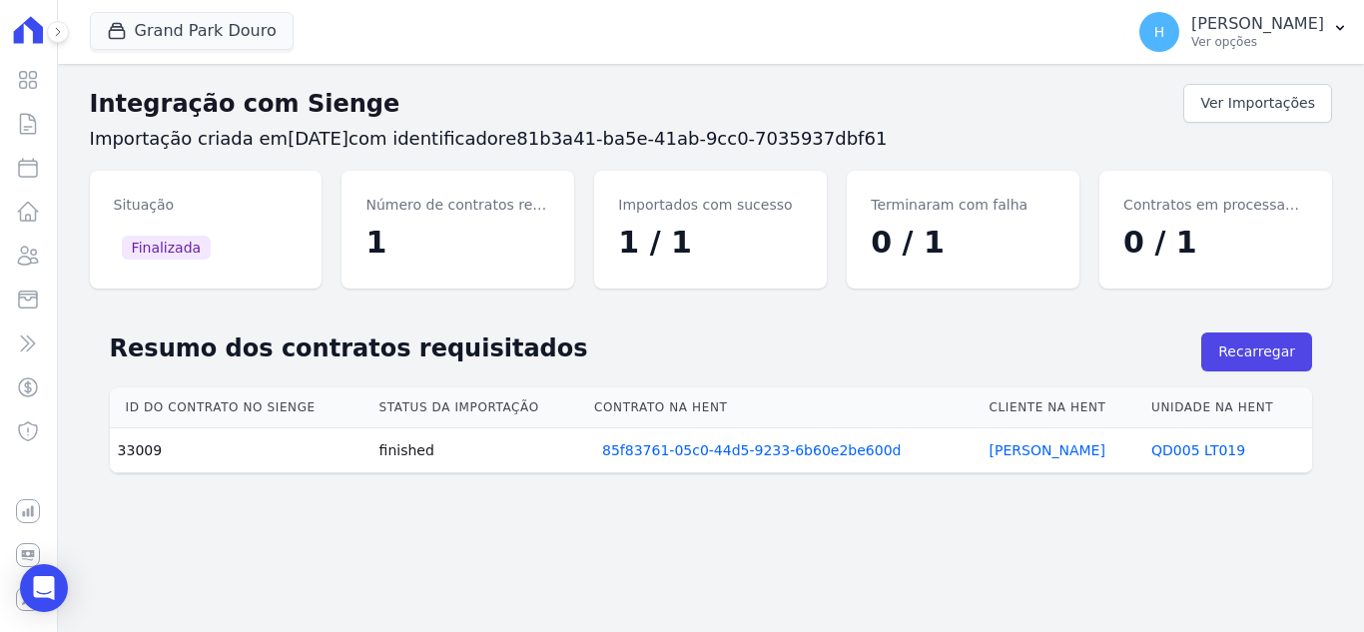
click at [705, 338] on h2 "Resumo dos contratos requisitados" at bounding box center [656, 349] width 1092 height 36
click at [1281, 25] on p "[PERSON_NAME]" at bounding box center [1257, 24] width 133 height 20
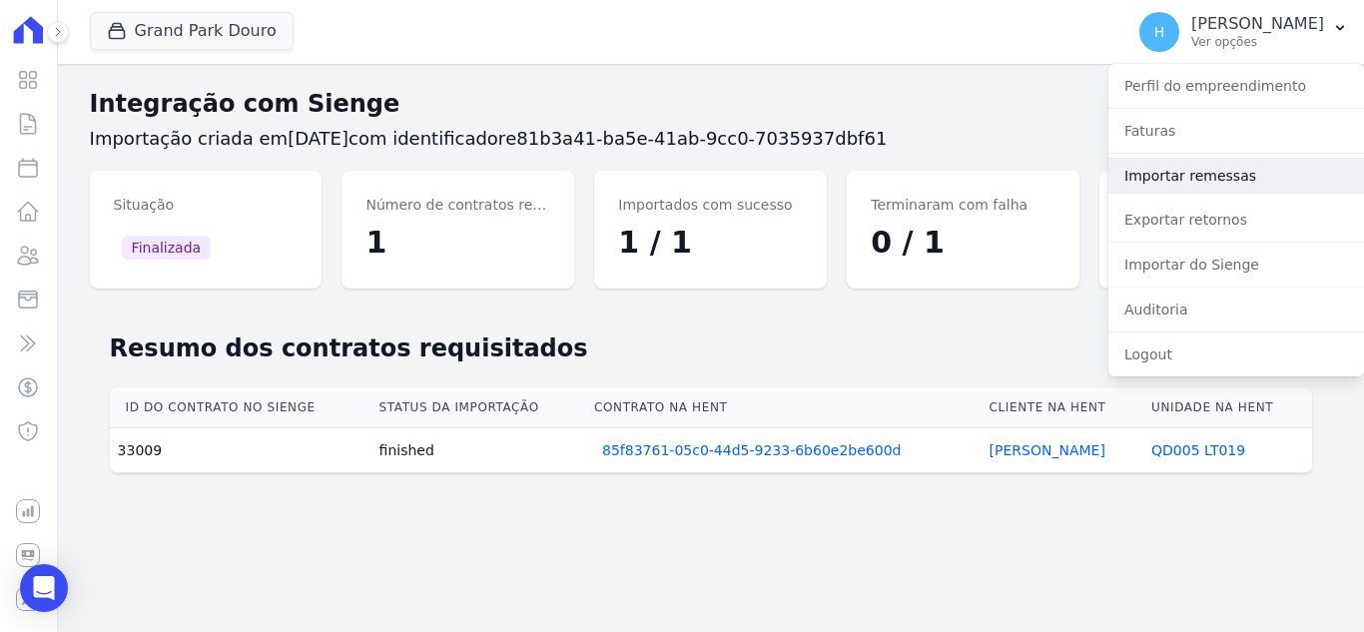
click at [1223, 185] on link "Importar remessas" at bounding box center [1236, 176] width 256 height 36
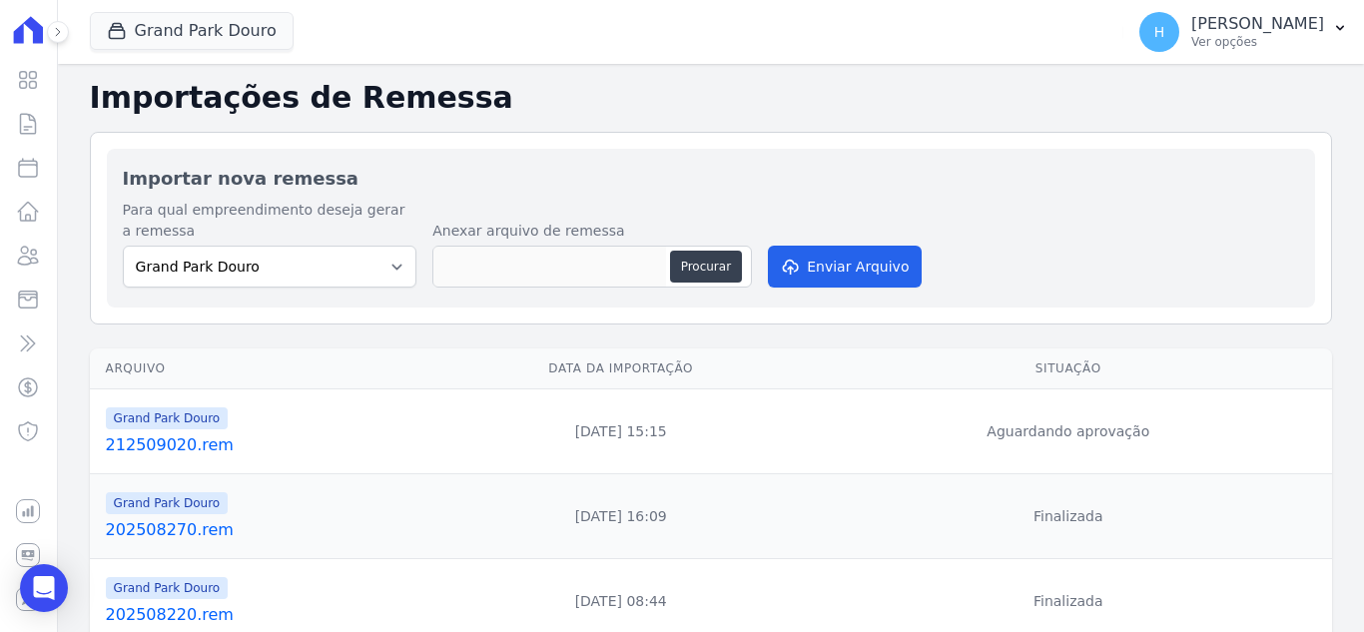
click at [195, 451] on link "212509020.rem" at bounding box center [268, 445] width 324 height 24
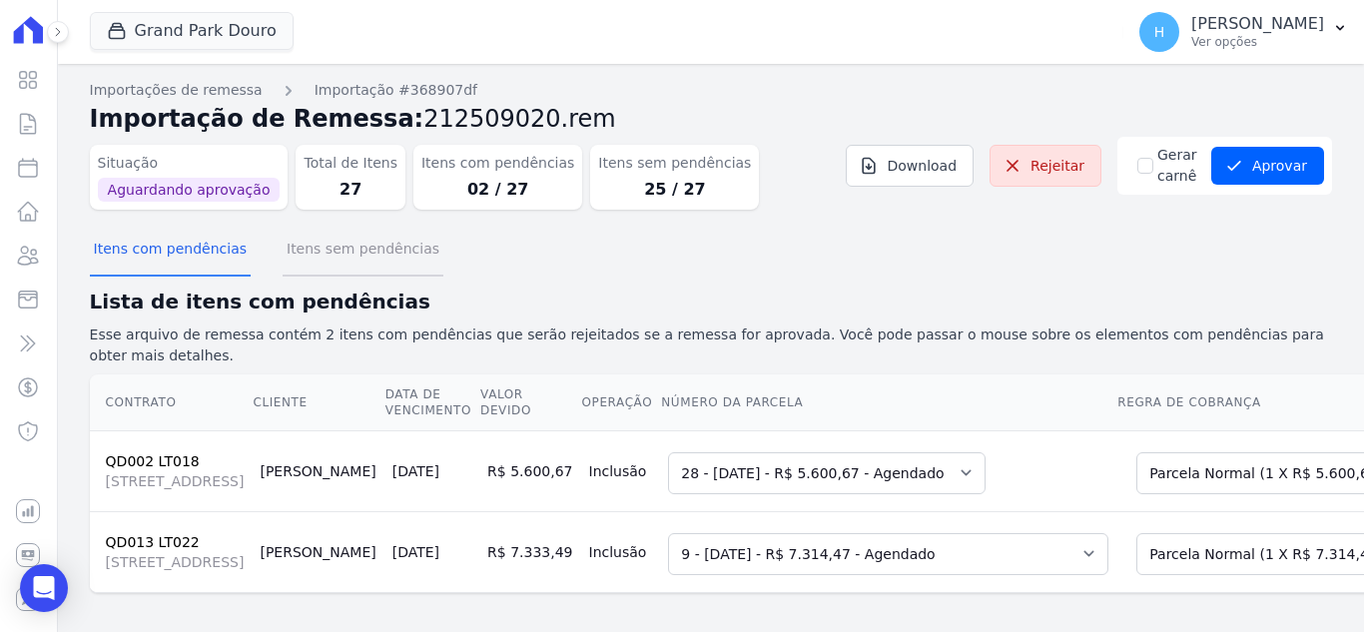
click at [358, 258] on button "Itens sem pendências" at bounding box center [363, 251] width 161 height 52
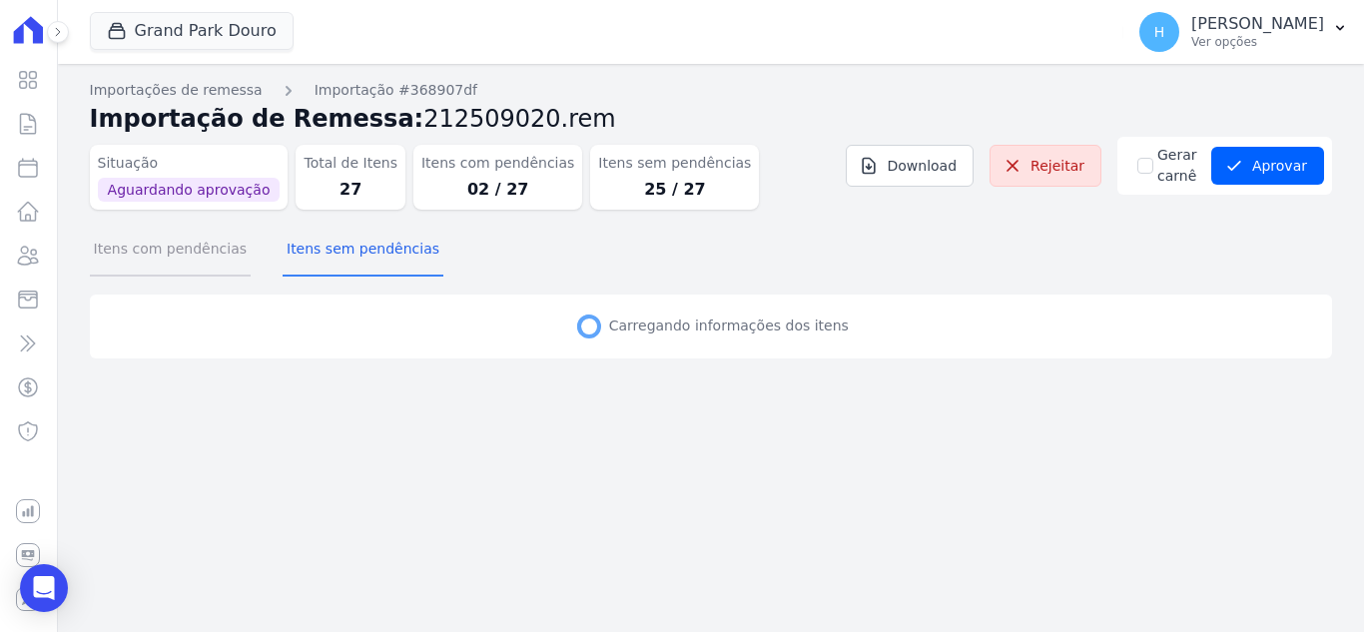
click at [215, 255] on button "Itens com pendências" at bounding box center [170, 251] width 161 height 52
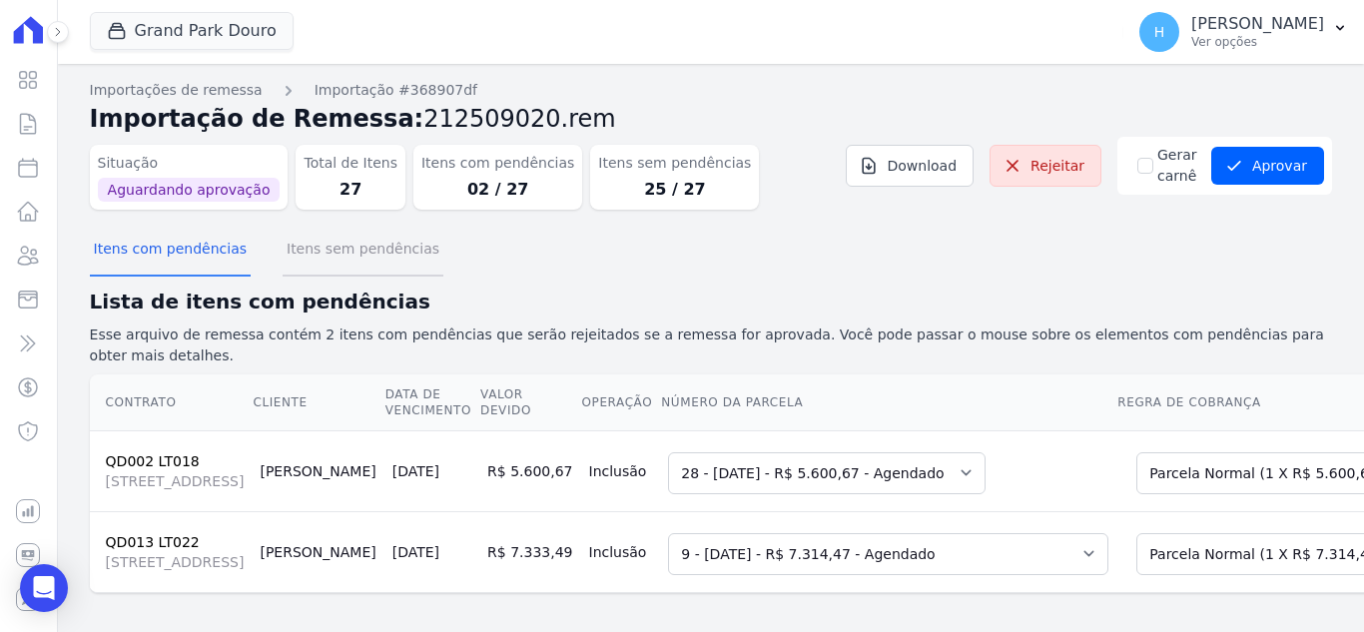
click at [317, 244] on button "Itens sem pendências" at bounding box center [363, 251] width 161 height 52
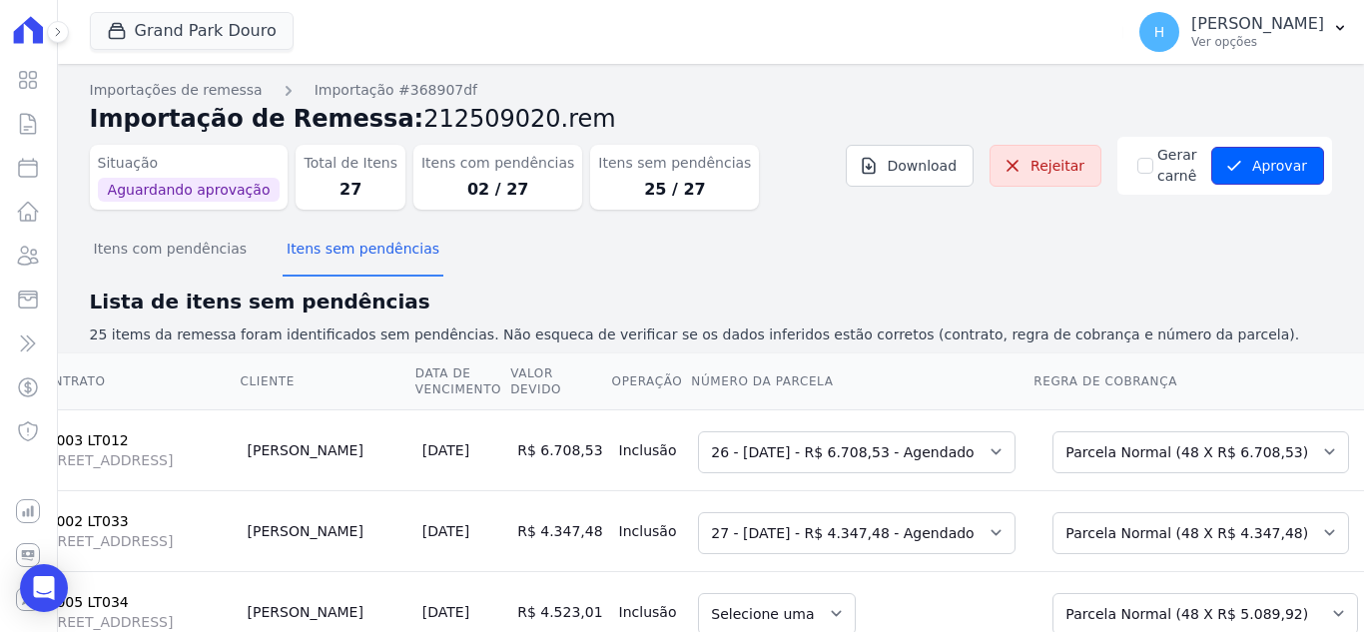
click at [1236, 165] on button "Aprovar" at bounding box center [1267, 166] width 113 height 38
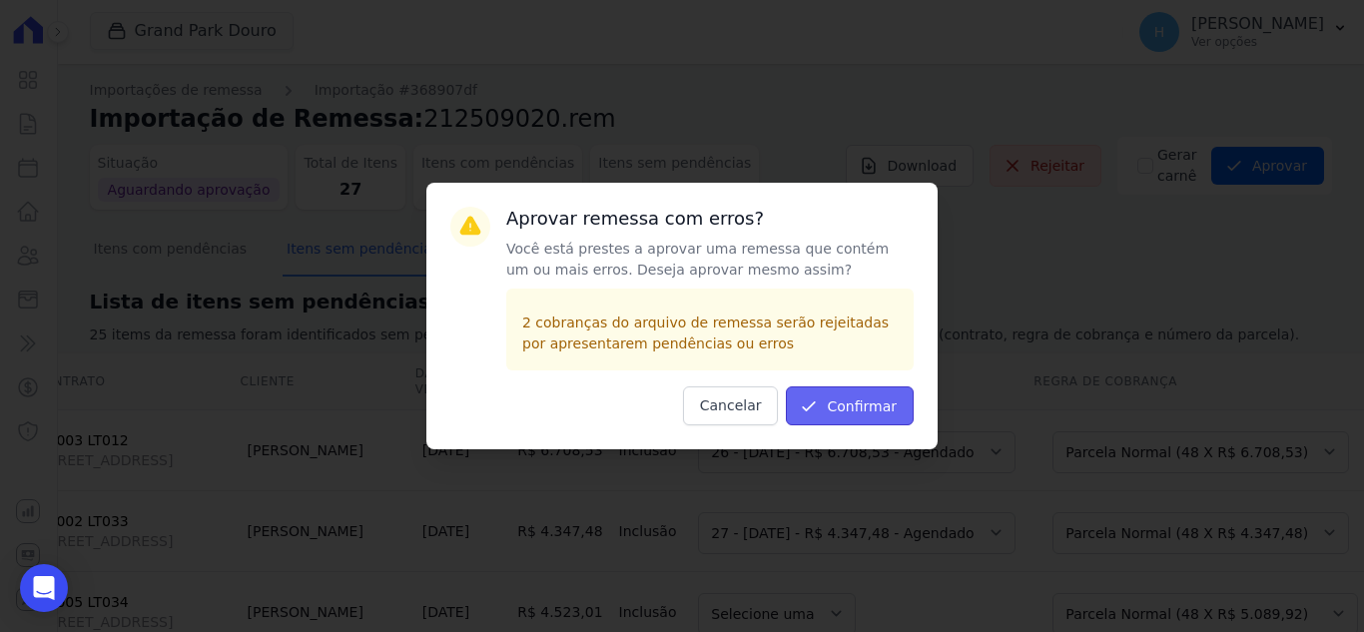
click at [828, 395] on button "Confirmar" at bounding box center [850, 405] width 128 height 39
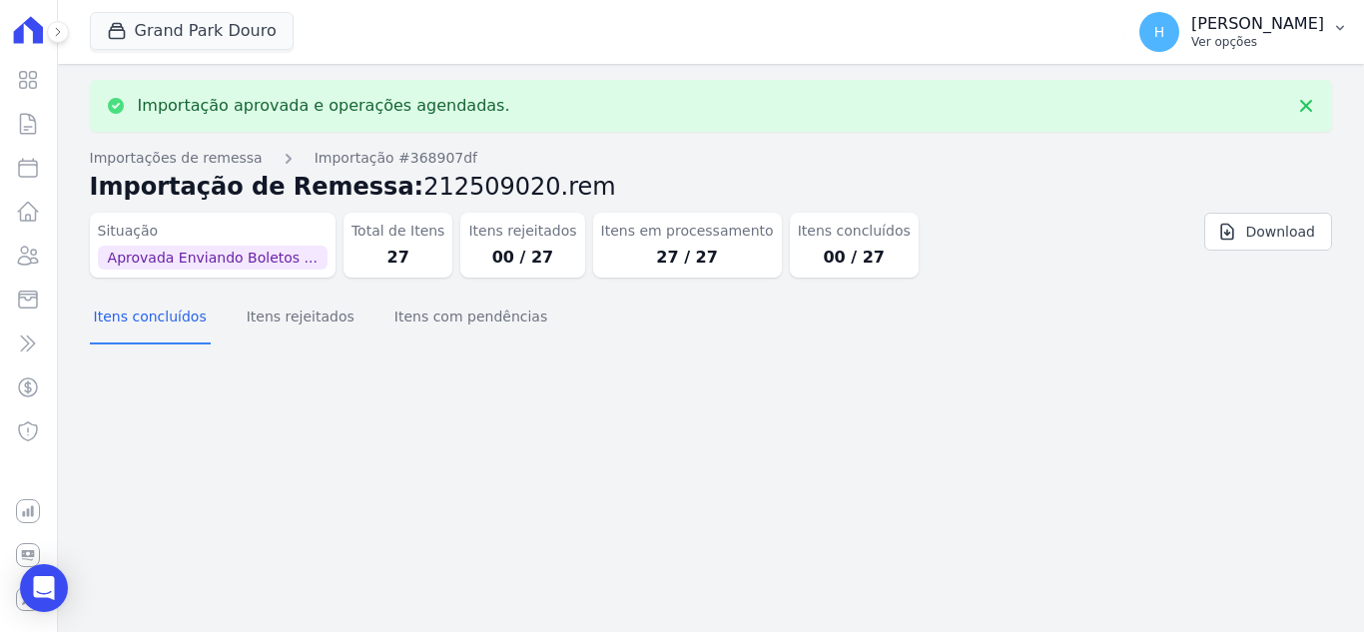
click at [1334, 13] on button "H Hellen Vilaça Ver opções" at bounding box center [1243, 32] width 241 height 56
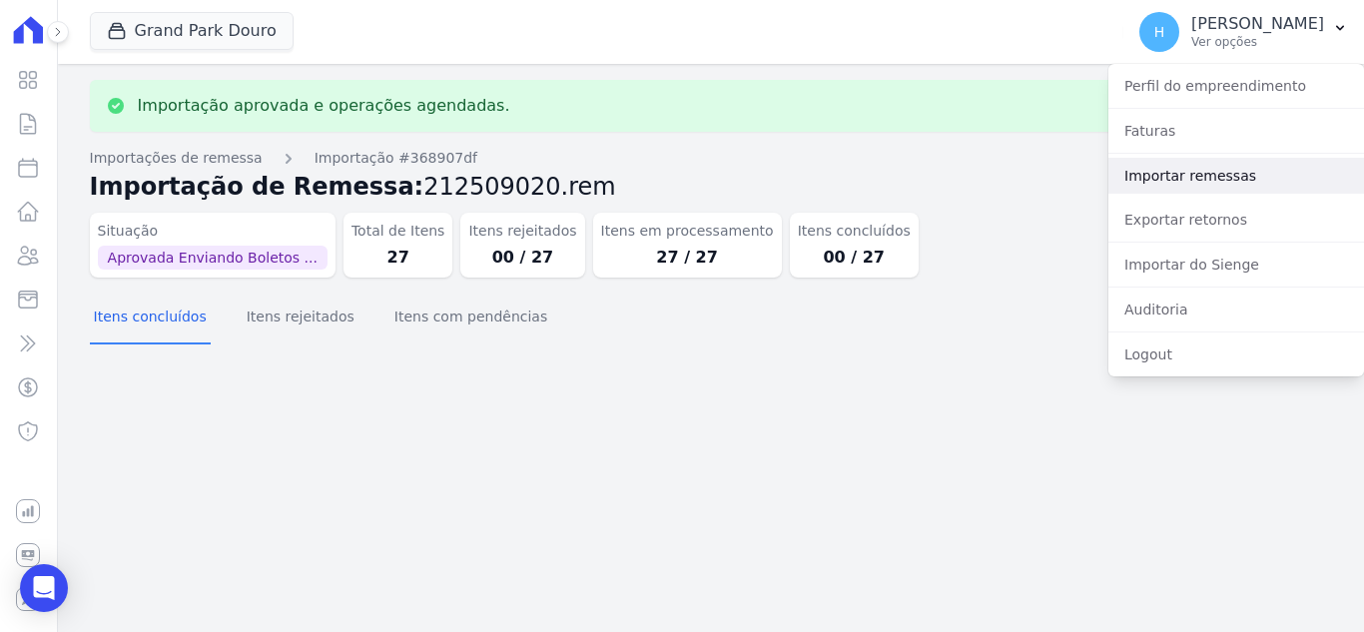
click at [1240, 178] on link "Importar remessas" at bounding box center [1236, 176] width 256 height 36
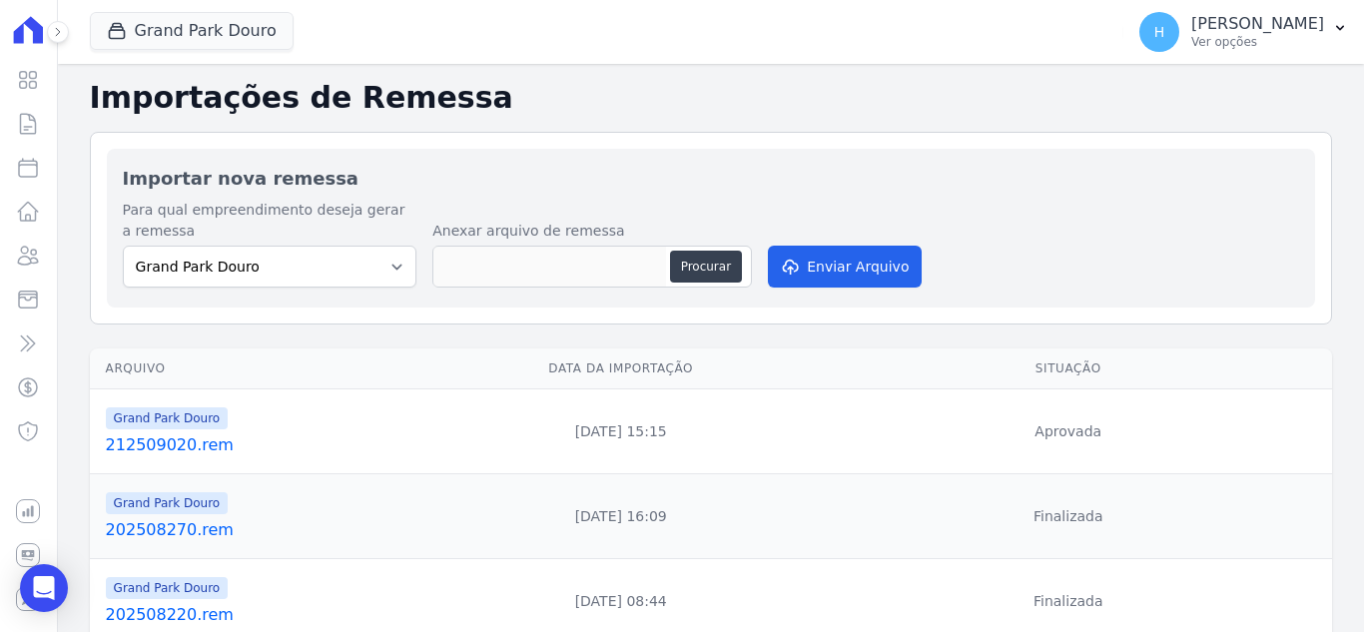
click at [195, 435] on link "212509020.rem" at bounding box center [268, 445] width 324 height 24
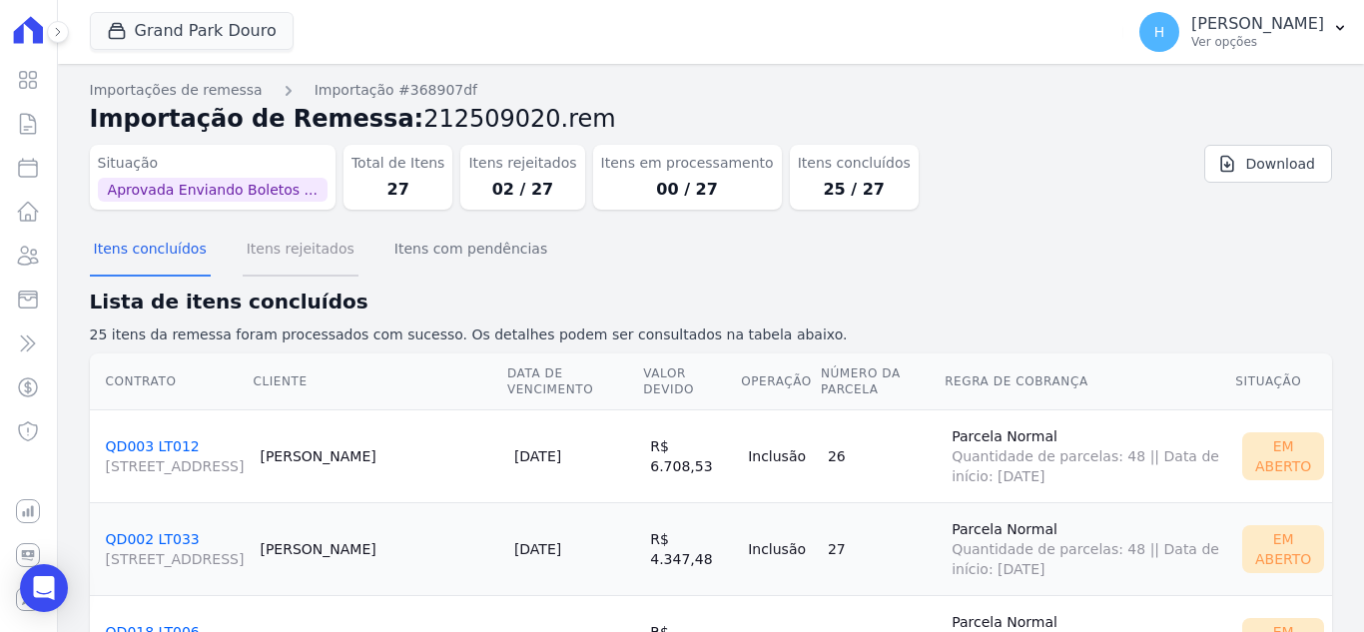
click at [324, 254] on button "Itens rejeitados" at bounding box center [301, 251] width 116 height 52
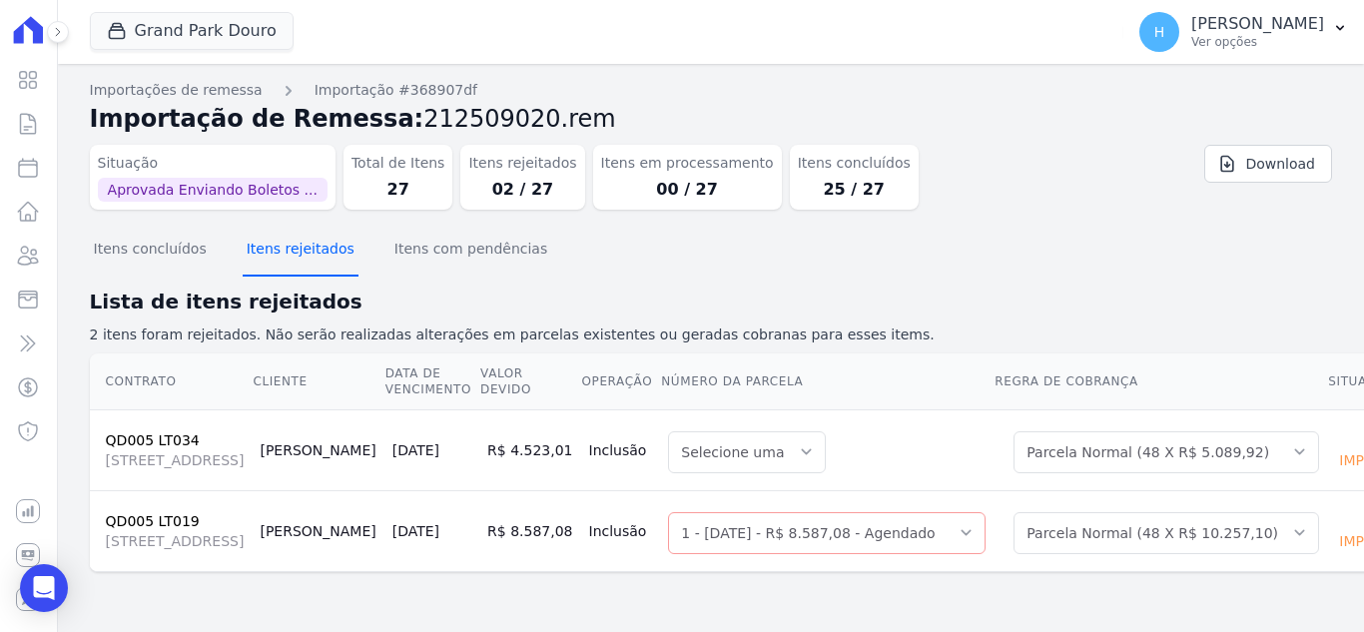
scroll to position [73, 0]
click at [738, 415] on td "Selecione uma" at bounding box center [827, 449] width 334 height 81
click at [660, 490] on td "Selecione uma 1 - [DATE] - R$ 8.587,08 - Agendado 2 - [DATE] - R$ 8.587,07 - Ag…" at bounding box center [827, 530] width 334 height 81
click at [1271, 24] on p "[PERSON_NAME]" at bounding box center [1257, 24] width 133 height 20
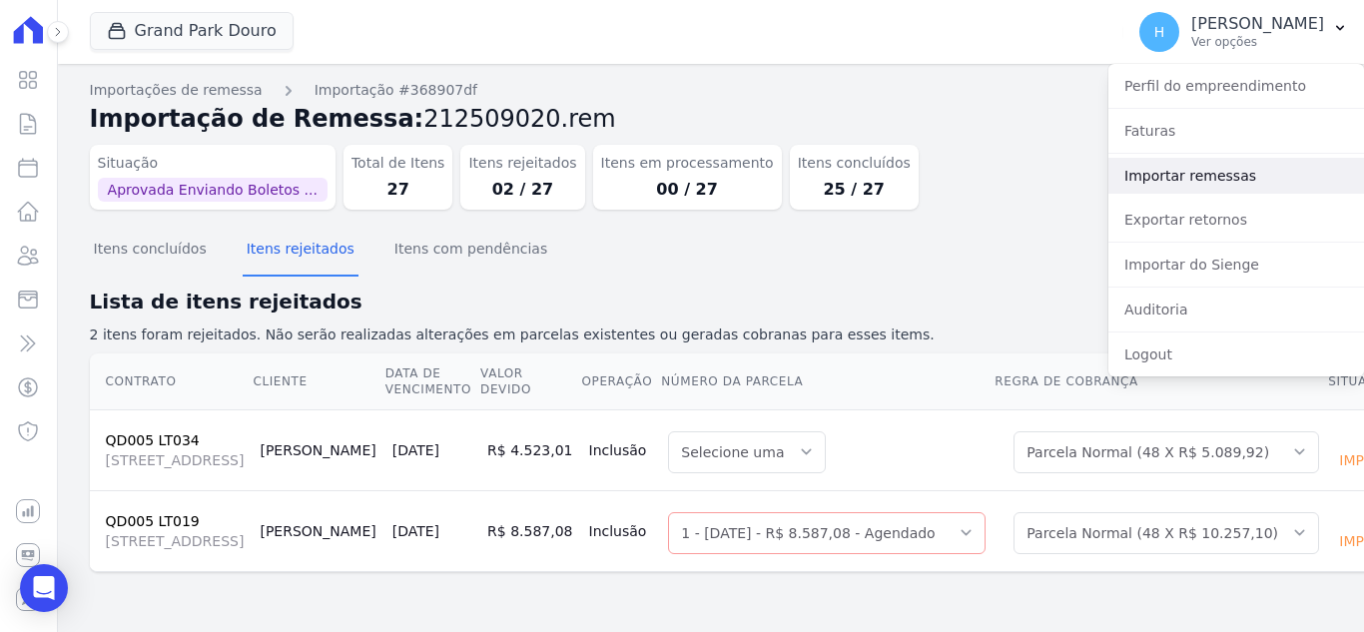
click at [1232, 178] on link "Importar remessas" at bounding box center [1236, 176] width 256 height 36
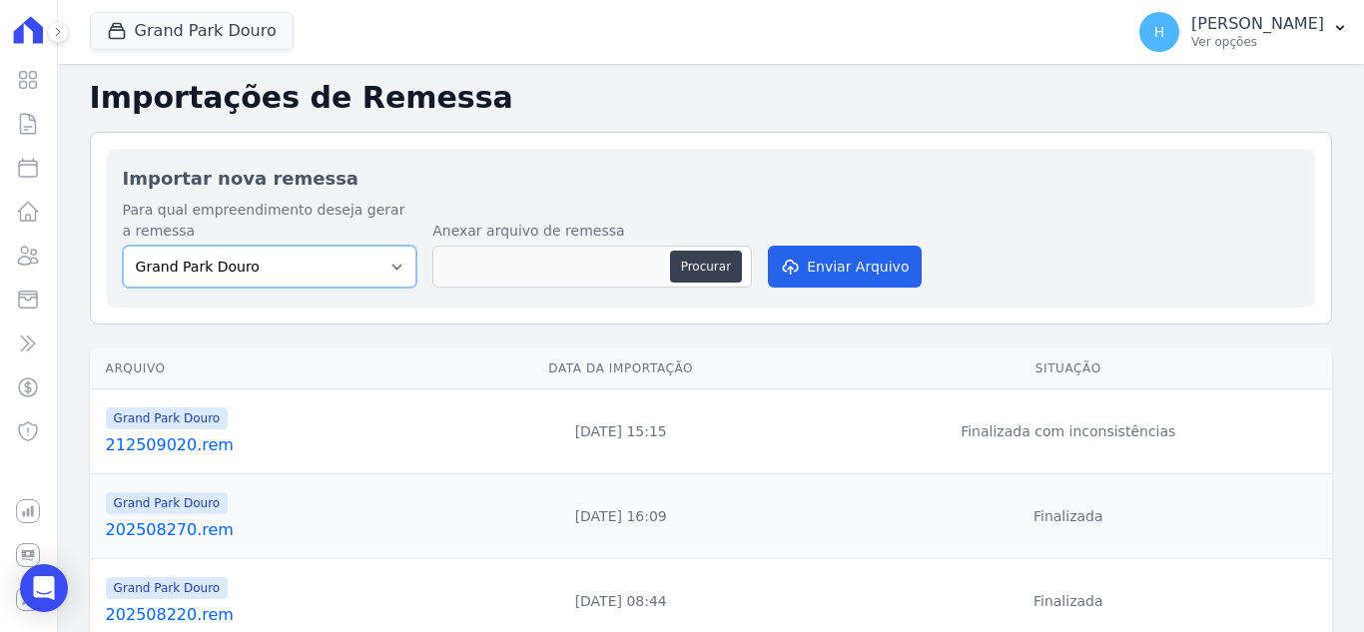
click at [331, 276] on select "[GEOGRAPHIC_DATA] Douro [GEOGRAPHIC_DATA] [GEOGRAPHIC_DATA][PERSON_NAME] ([GEOG…" at bounding box center [270, 267] width 295 height 42
click at [701, 267] on button "Procurar" at bounding box center [706, 267] width 72 height 32
type input "222509020.rem"
click at [831, 263] on button "Enviar Arquivo" at bounding box center [845, 267] width 154 height 42
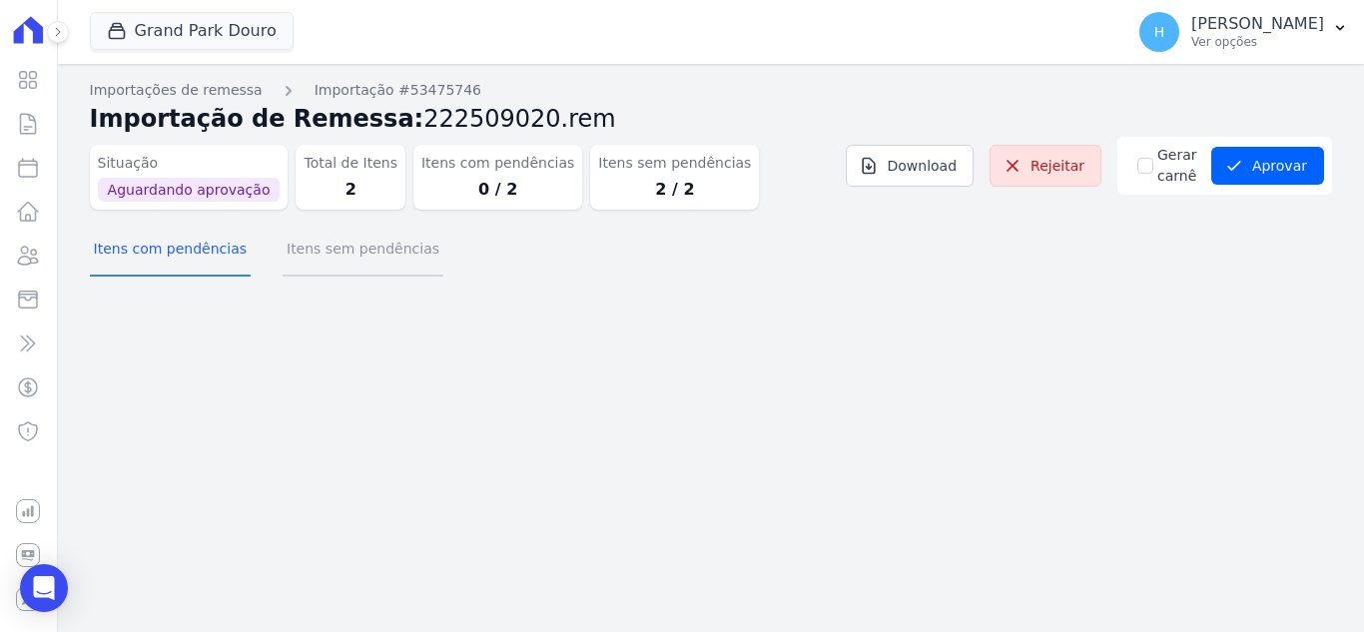
click at [312, 255] on button "Itens sem pendências" at bounding box center [363, 251] width 161 height 52
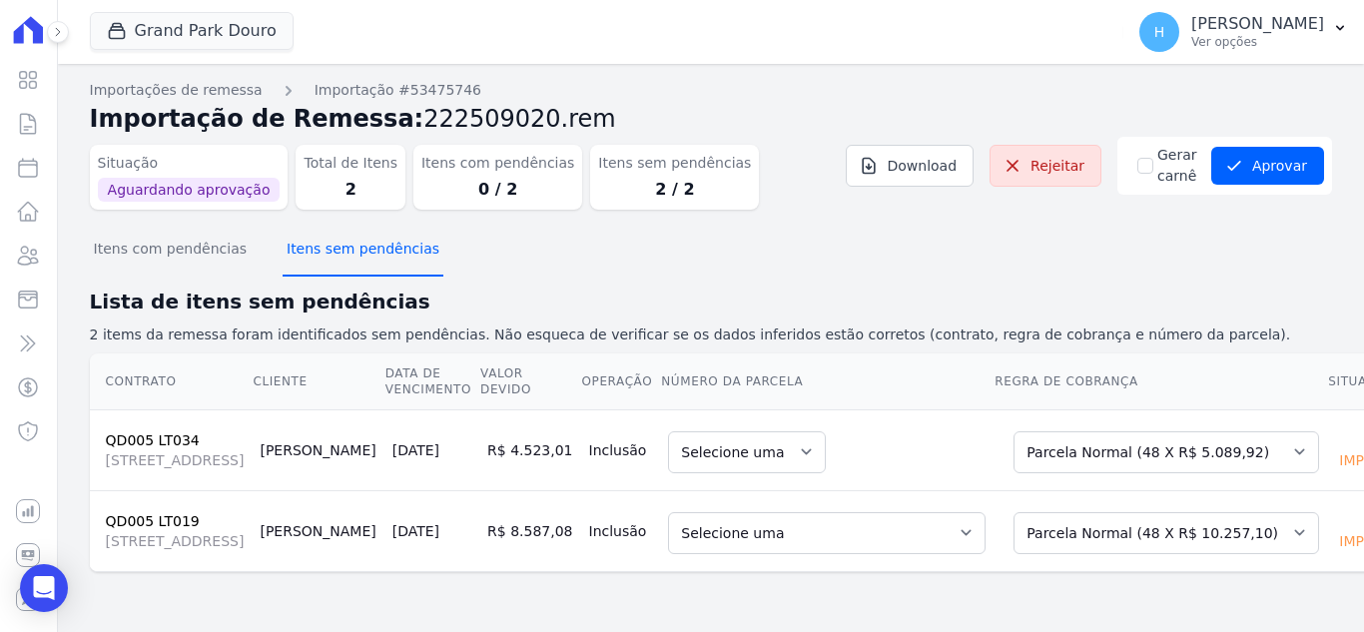
scroll to position [73, 0]
click at [776, 516] on select "Selecione uma 1 - [DATE] - R$ 8.587,08 - Agendado 2 - [DATE] - R$ 8.587,07 - Ag…" at bounding box center [827, 533] width 318 height 42
click at [687, 431] on select "Selecione uma" at bounding box center [747, 452] width 158 height 42
click at [714, 431] on select "Selecione uma" at bounding box center [747, 452] width 158 height 42
click at [1115, 431] on select "Selecione uma Nova Parcela Avulsa Parcela Avulsa Existente Sinal (1 X R$ 8.883,…" at bounding box center [1167, 452] width 306 height 42
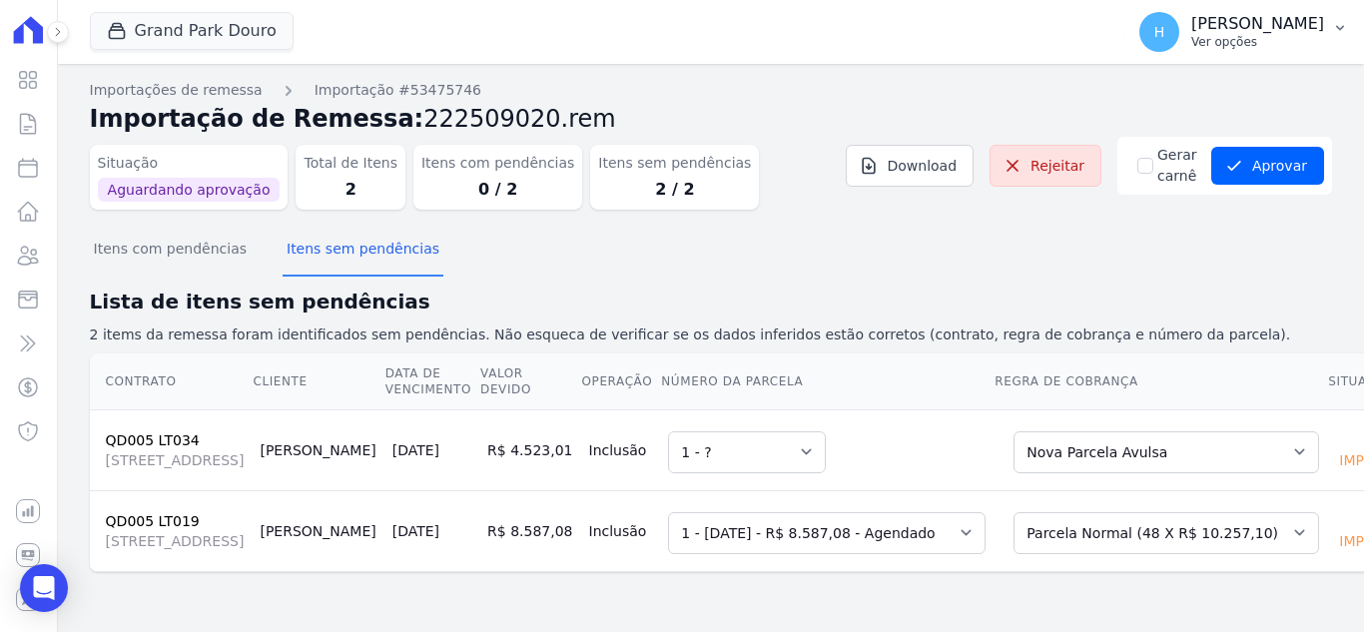
click at [1256, 36] on p "Ver opções" at bounding box center [1257, 42] width 133 height 16
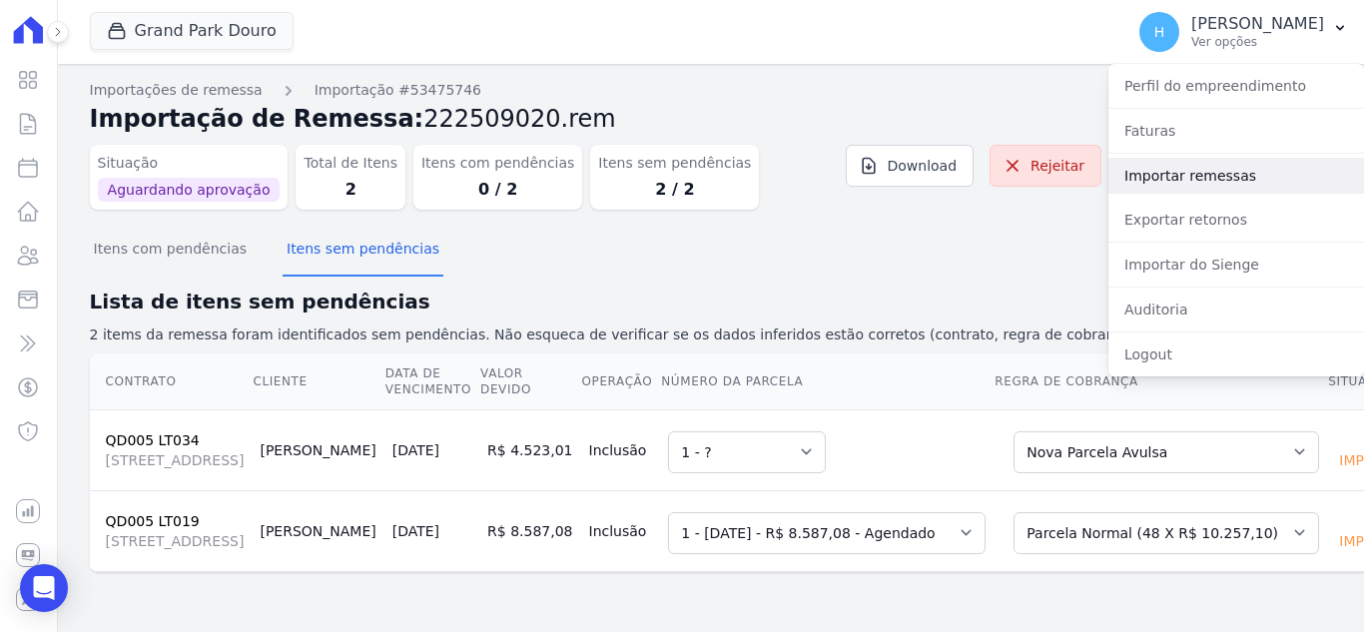
click at [1223, 170] on link "Importar remessas" at bounding box center [1236, 176] width 256 height 36
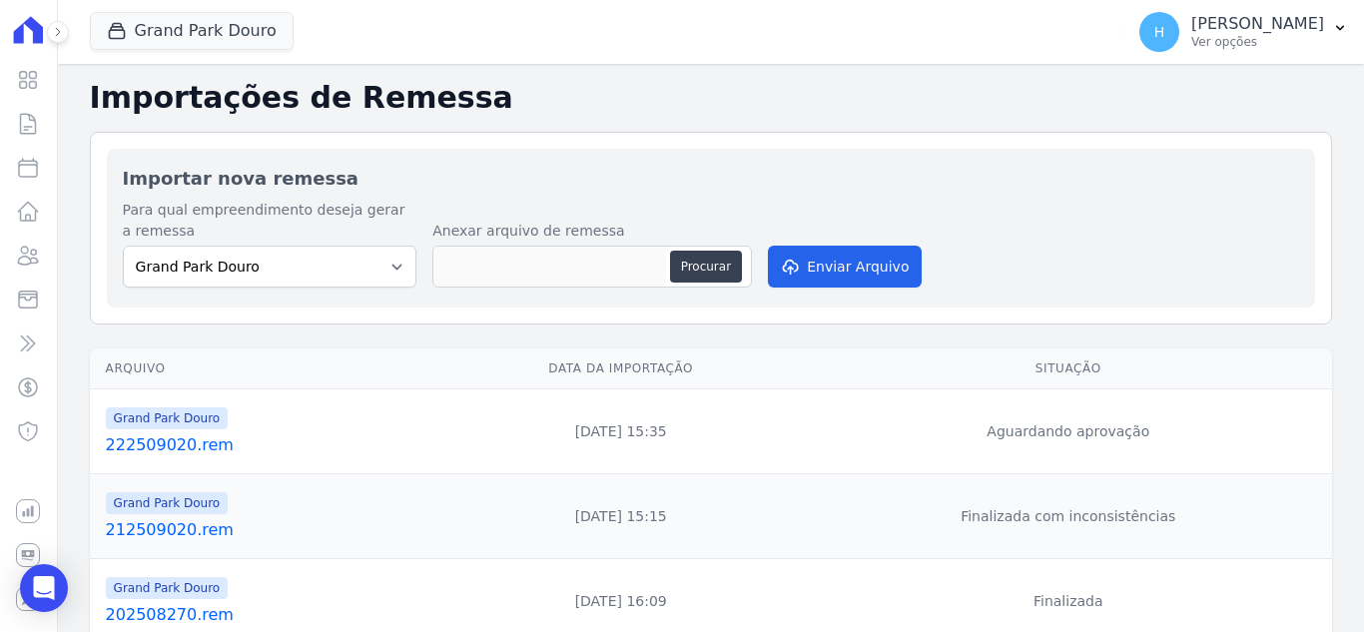
click at [134, 447] on link "222509020.rem" at bounding box center [268, 445] width 324 height 24
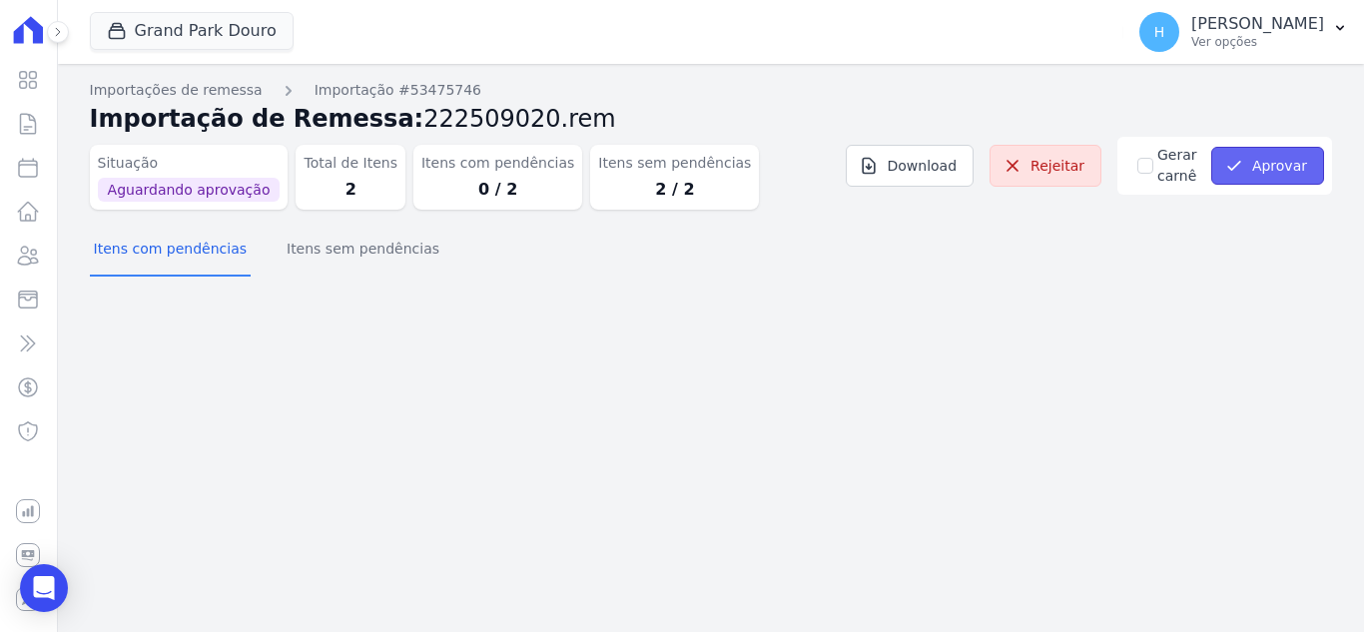
click at [1268, 164] on button "Aprovar" at bounding box center [1267, 166] width 113 height 38
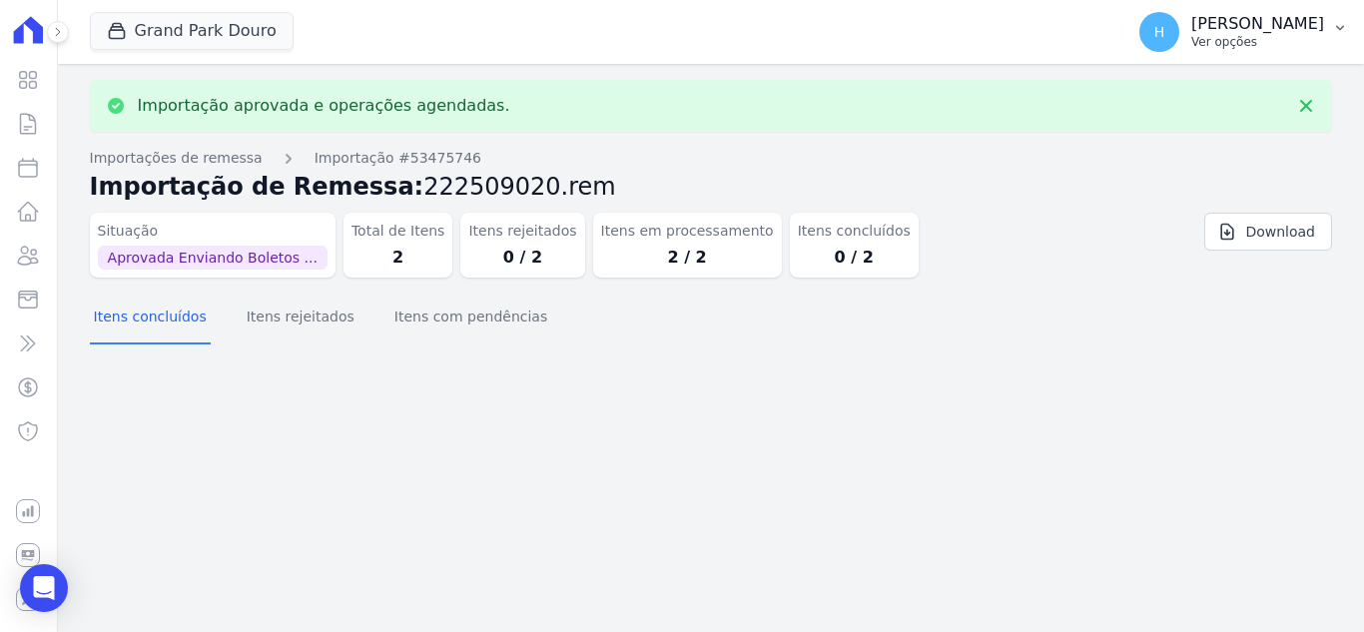
click at [1284, 45] on p "Ver opções" at bounding box center [1257, 42] width 133 height 16
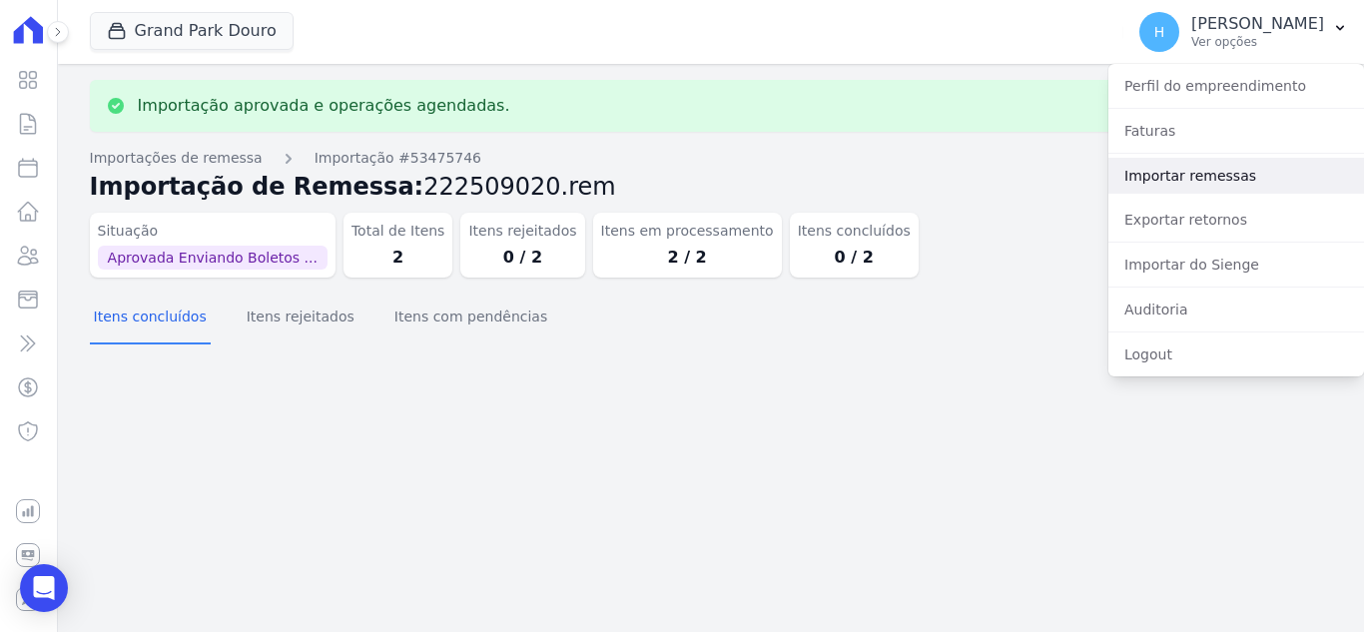
click at [1223, 189] on link "Importar remessas" at bounding box center [1236, 176] width 256 height 36
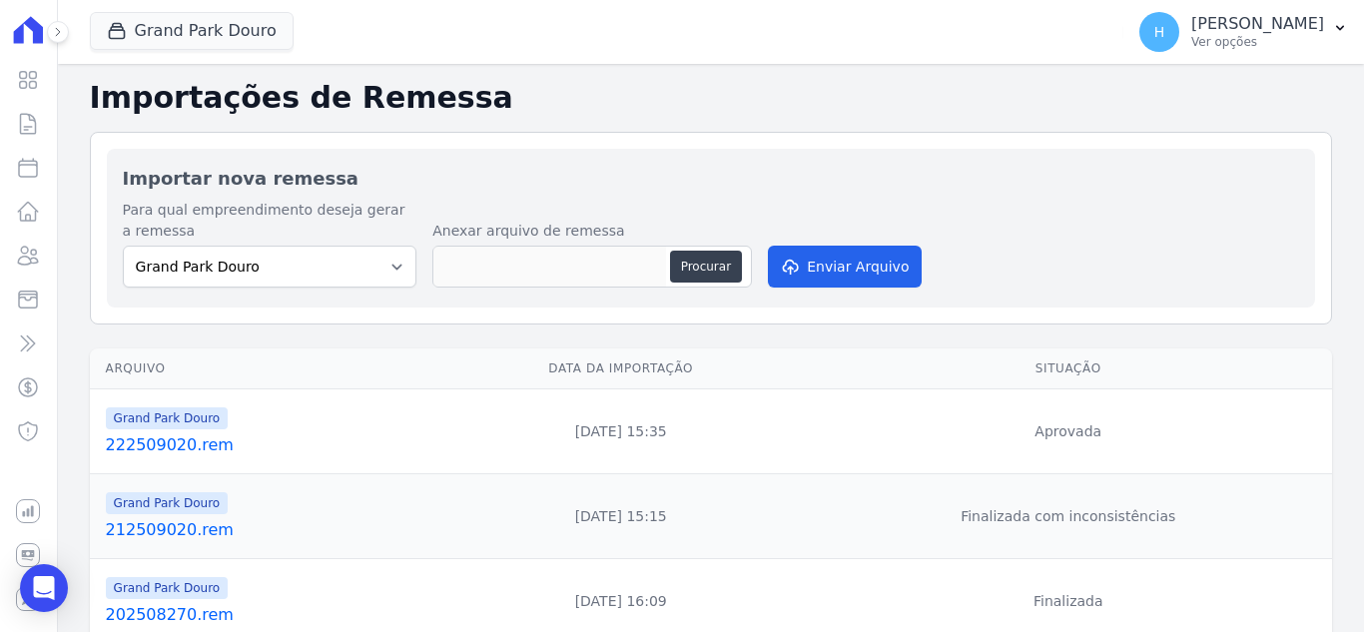
click at [172, 441] on link "222509020.rem" at bounding box center [268, 445] width 324 height 24
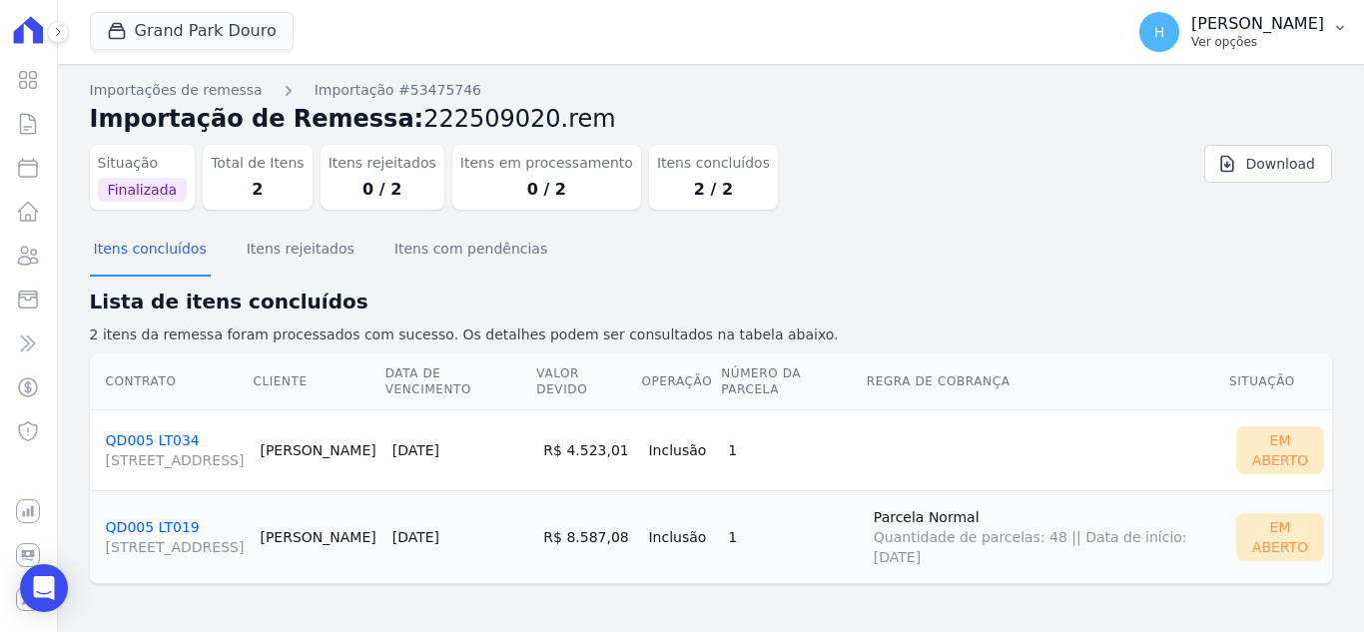
click at [1309, 21] on p "[PERSON_NAME]" at bounding box center [1257, 24] width 133 height 20
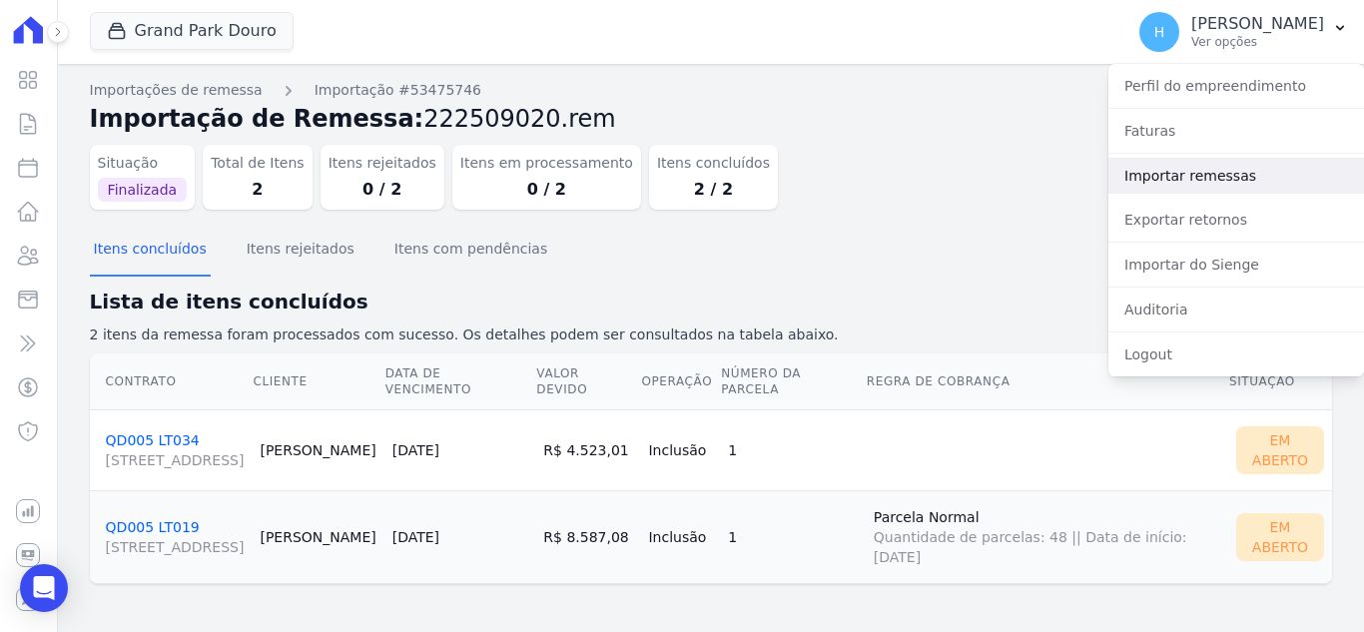
click at [1163, 187] on link "Importar remessas" at bounding box center [1236, 176] width 256 height 36
